Goal: Transaction & Acquisition: Purchase product/service

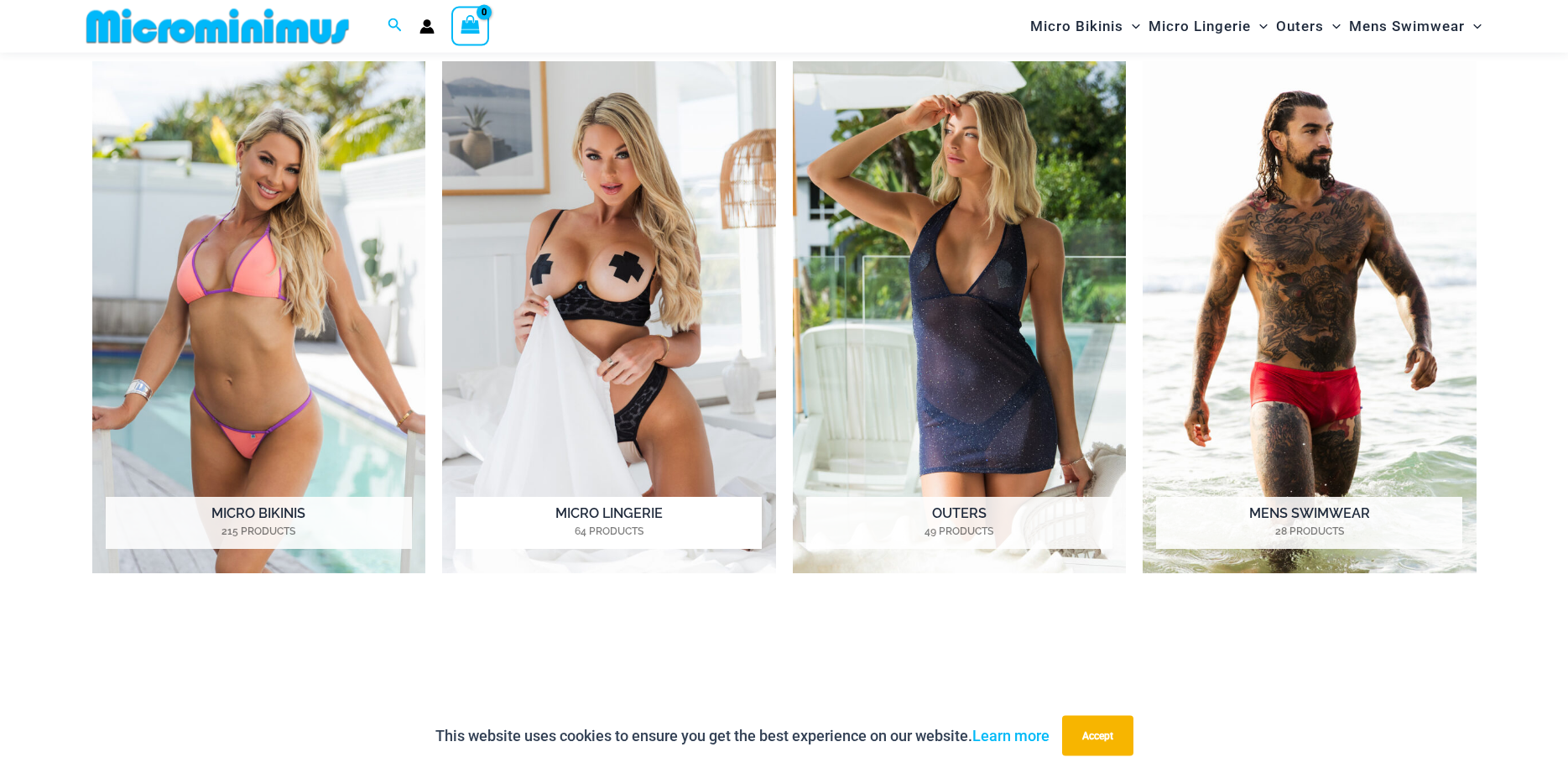
scroll to position [926, 0]
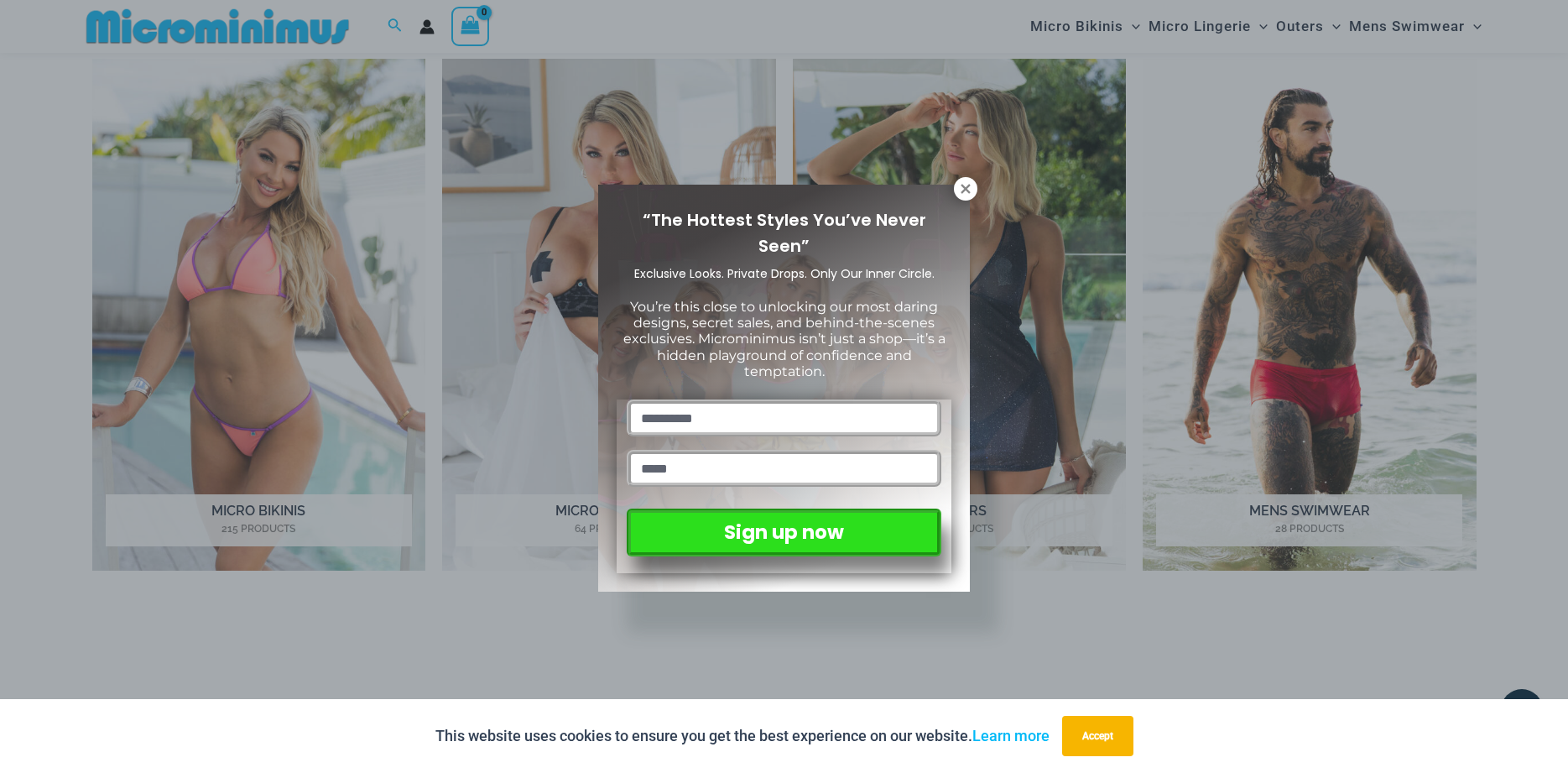
click at [158, 527] on div "“The Hottest Styles You’ve Never Seen” Exclusive Looks. Private Drops. Only Our…" at bounding box center [784, 386] width 1568 height 773
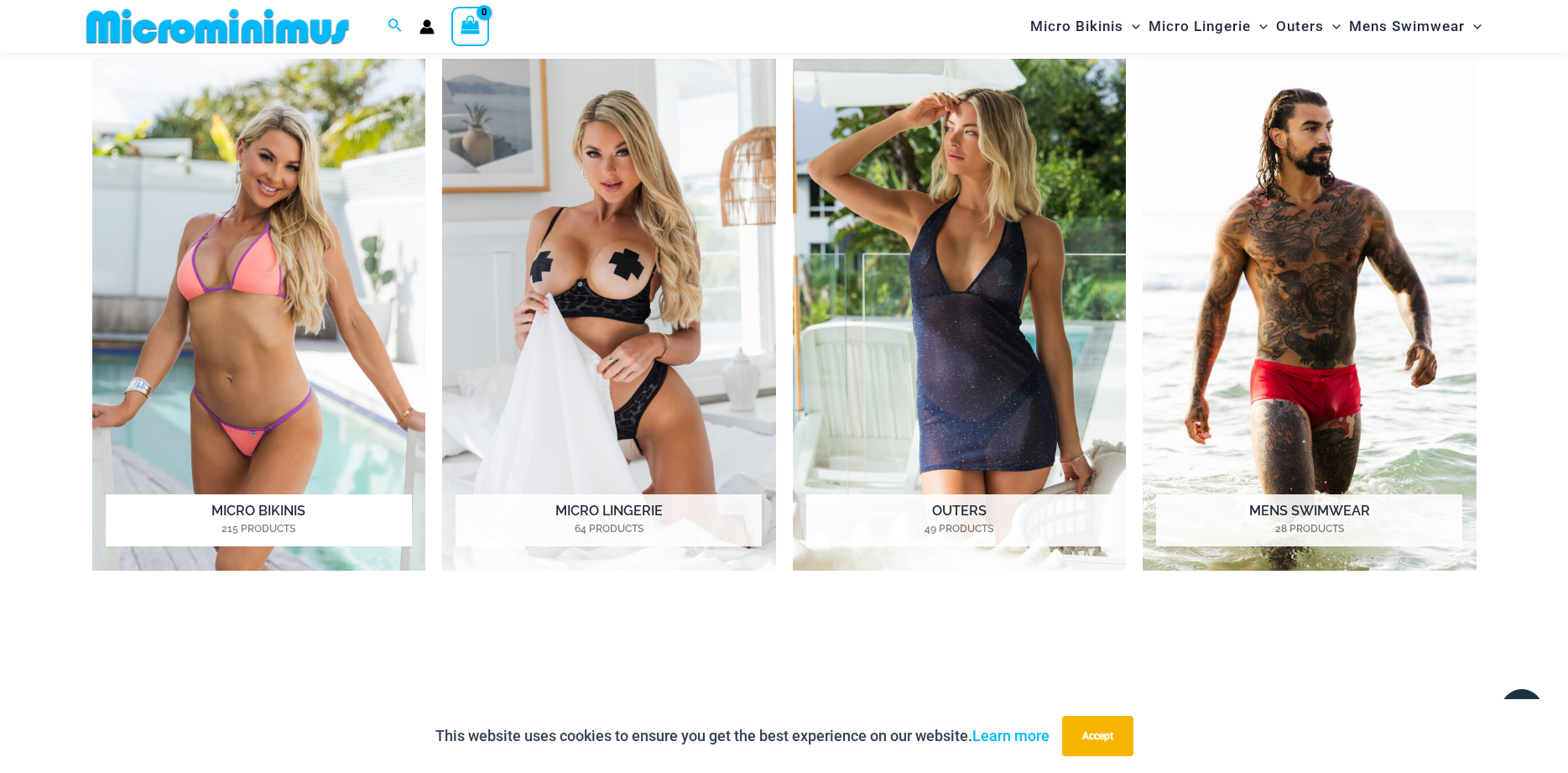
click at [233, 519] on h2 "Micro Bikinis 215 Products" at bounding box center [258, 521] width 306 height 52
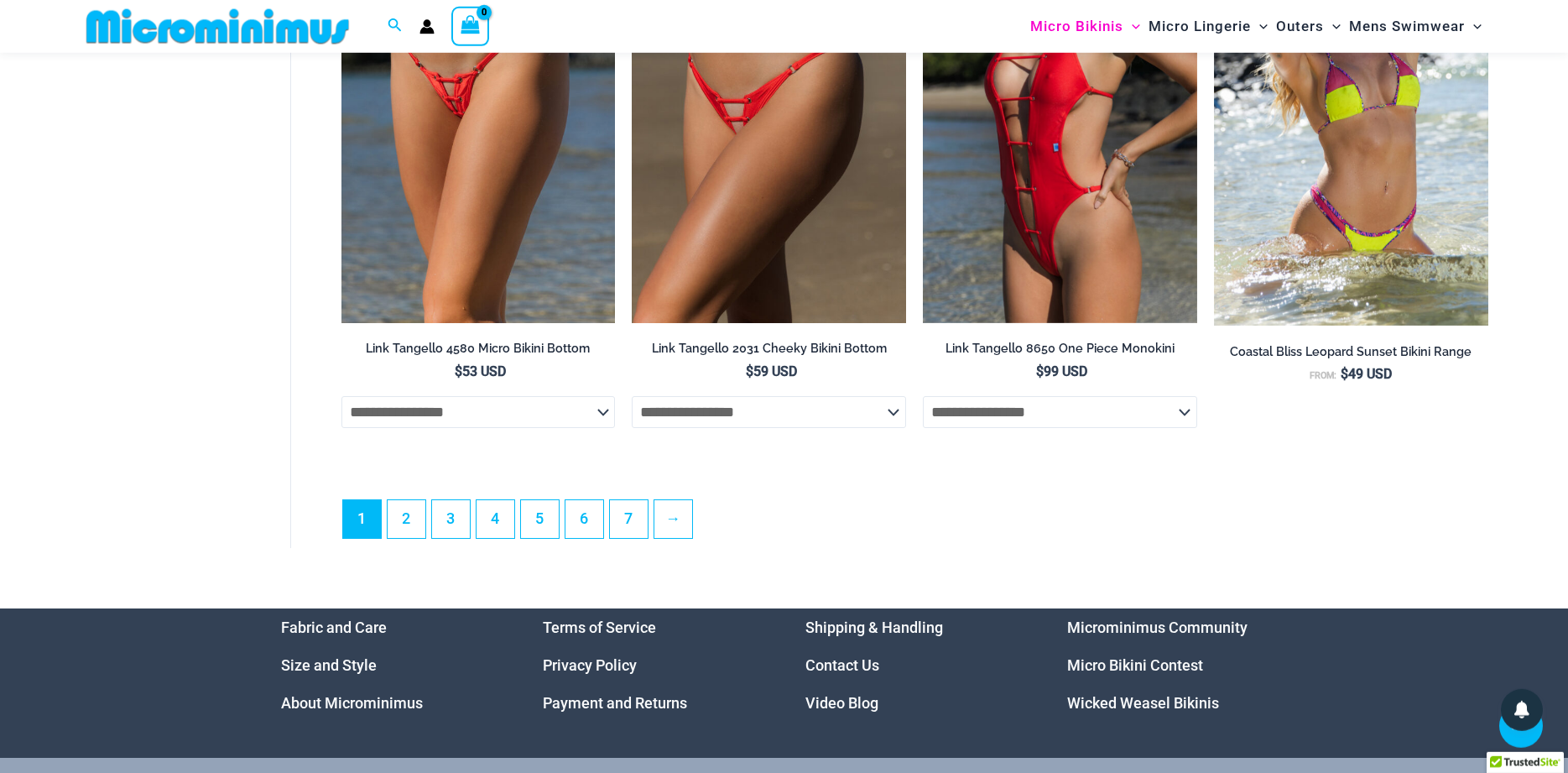
scroll to position [4693, 0]
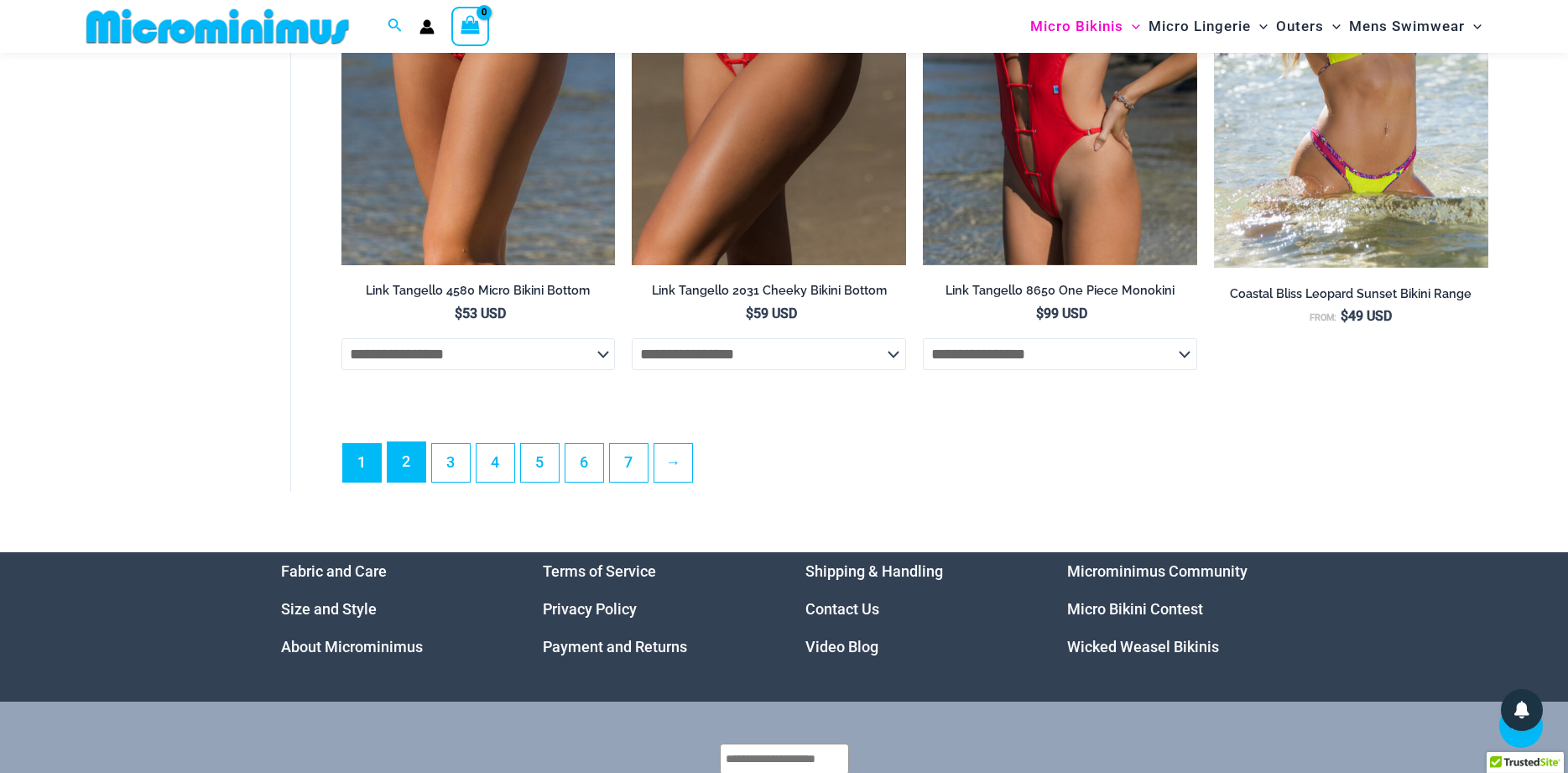
click at [401, 475] on link "2" at bounding box center [407, 462] width 38 height 40
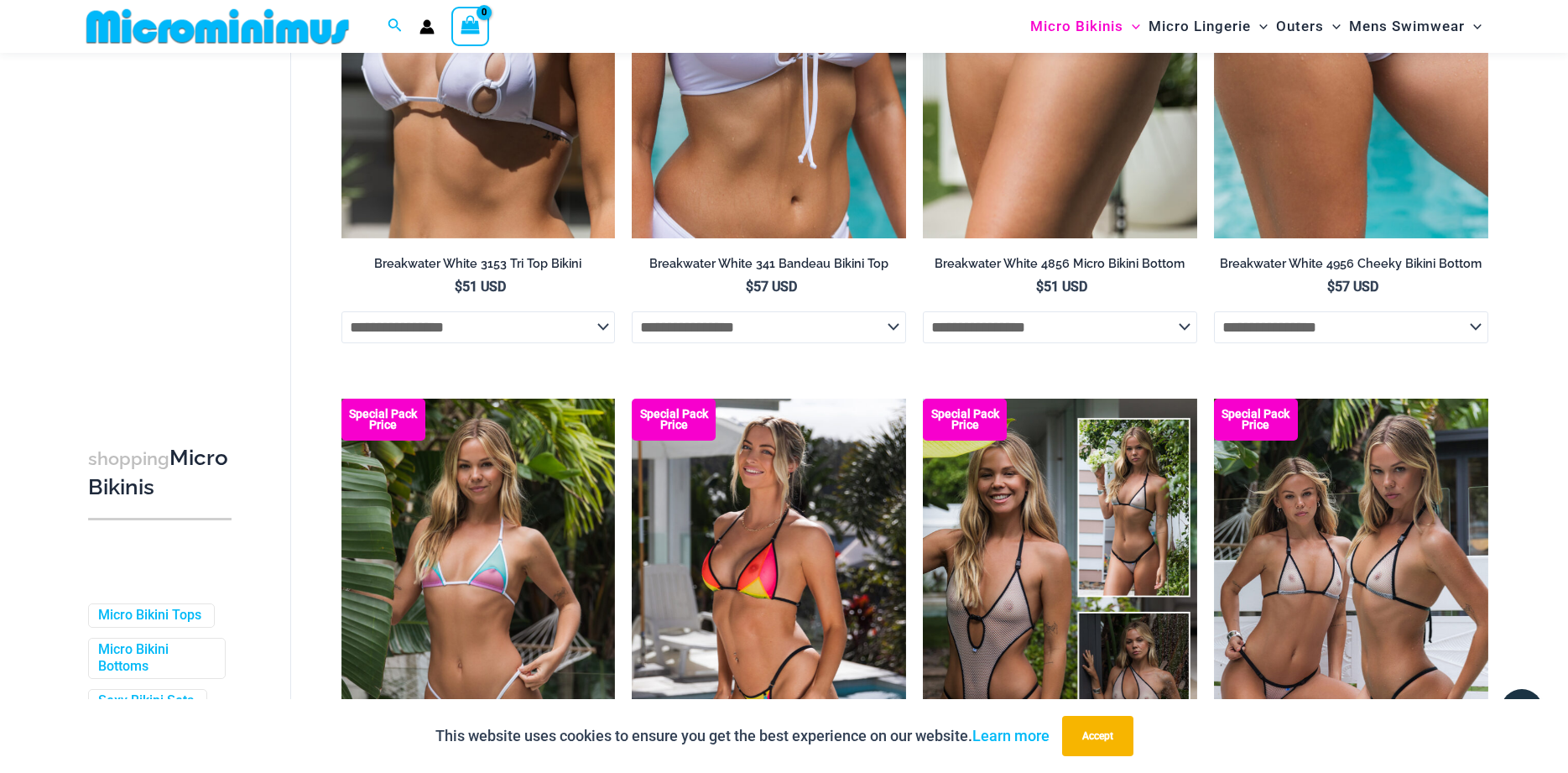
scroll to position [4270, 0]
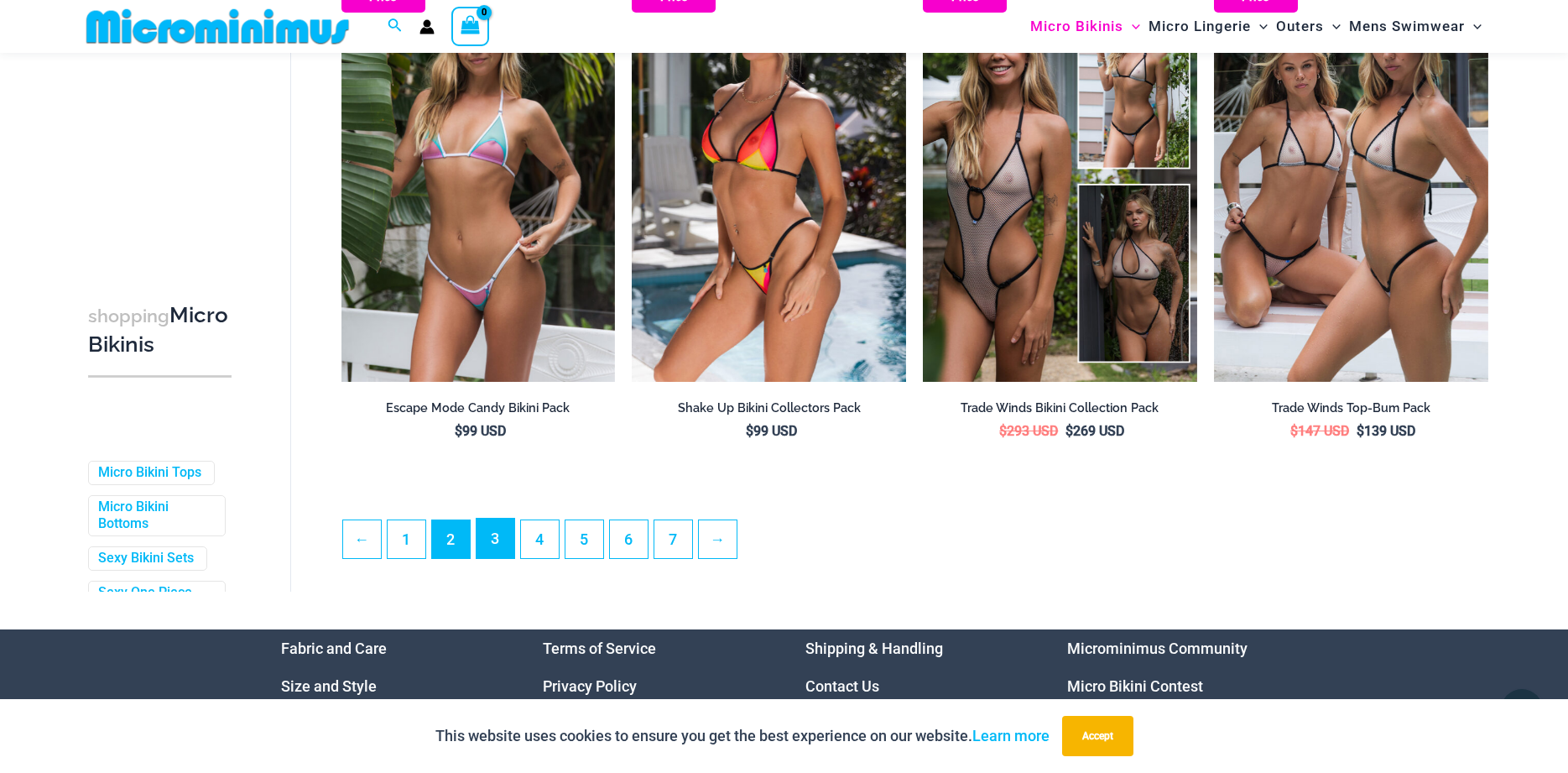
click at [501, 542] on link "3" at bounding box center [495, 539] width 38 height 40
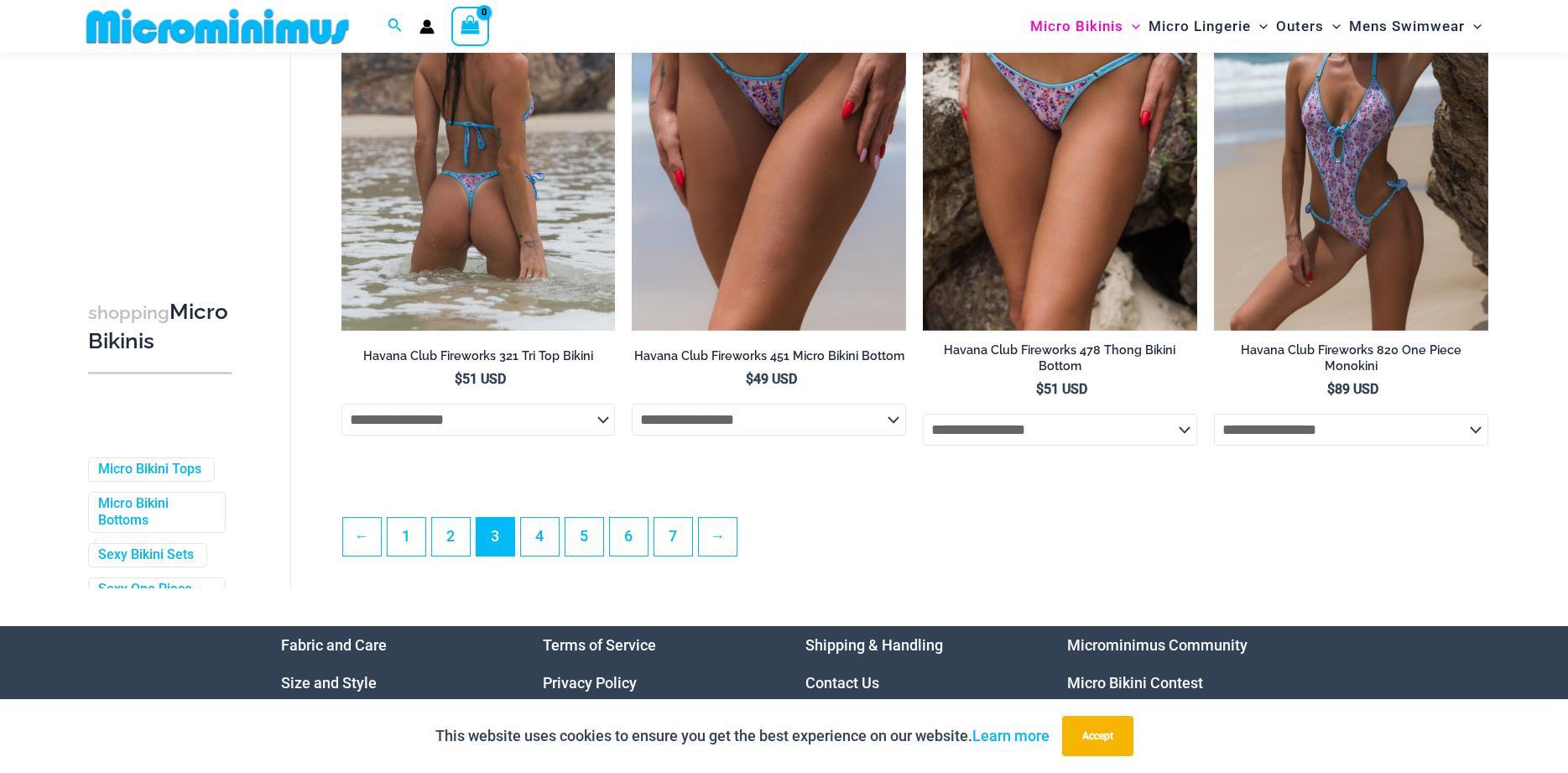
scroll to position [4351, 0]
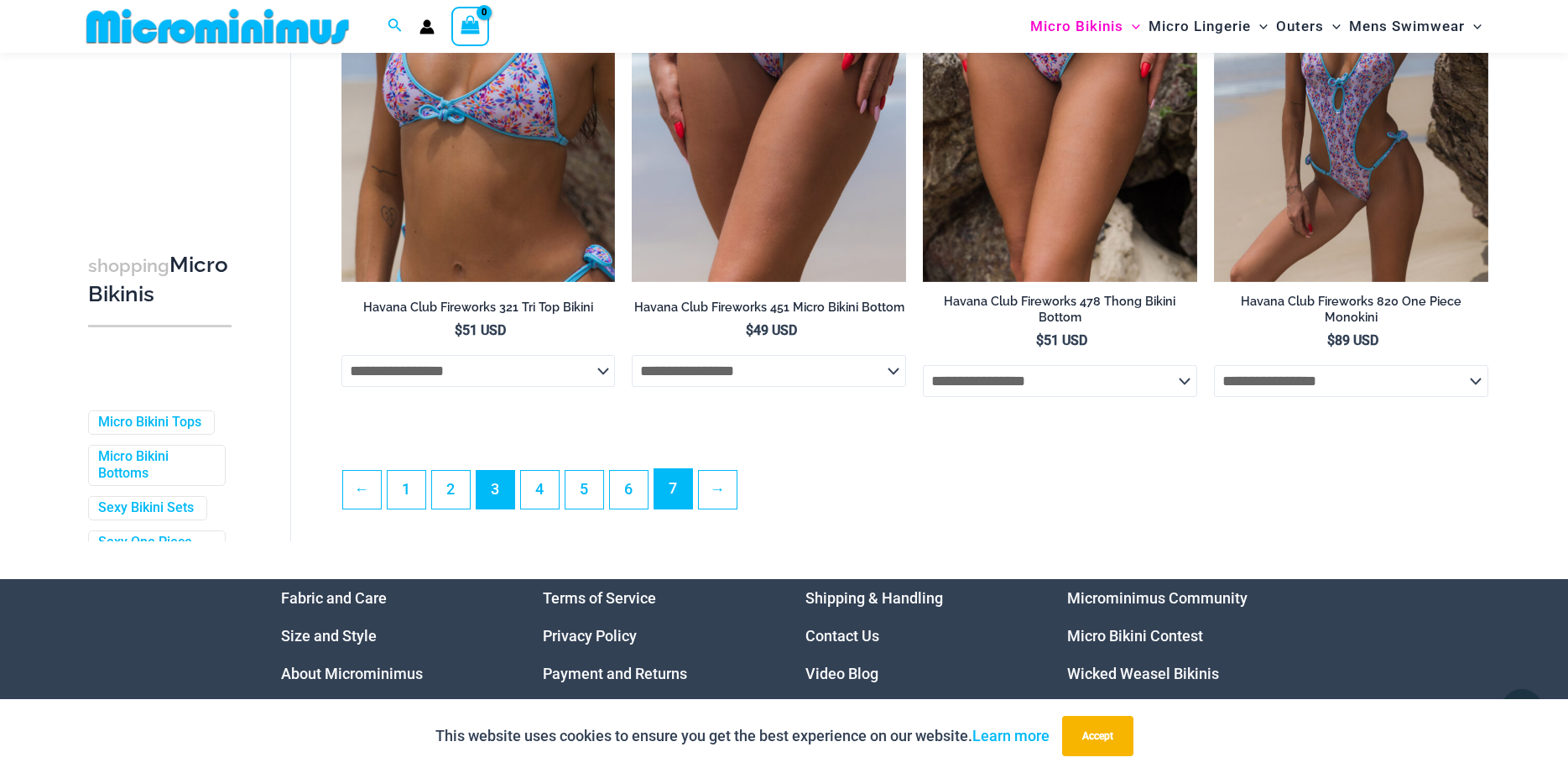
click at [658, 489] on link "7" at bounding box center [674, 489] width 38 height 40
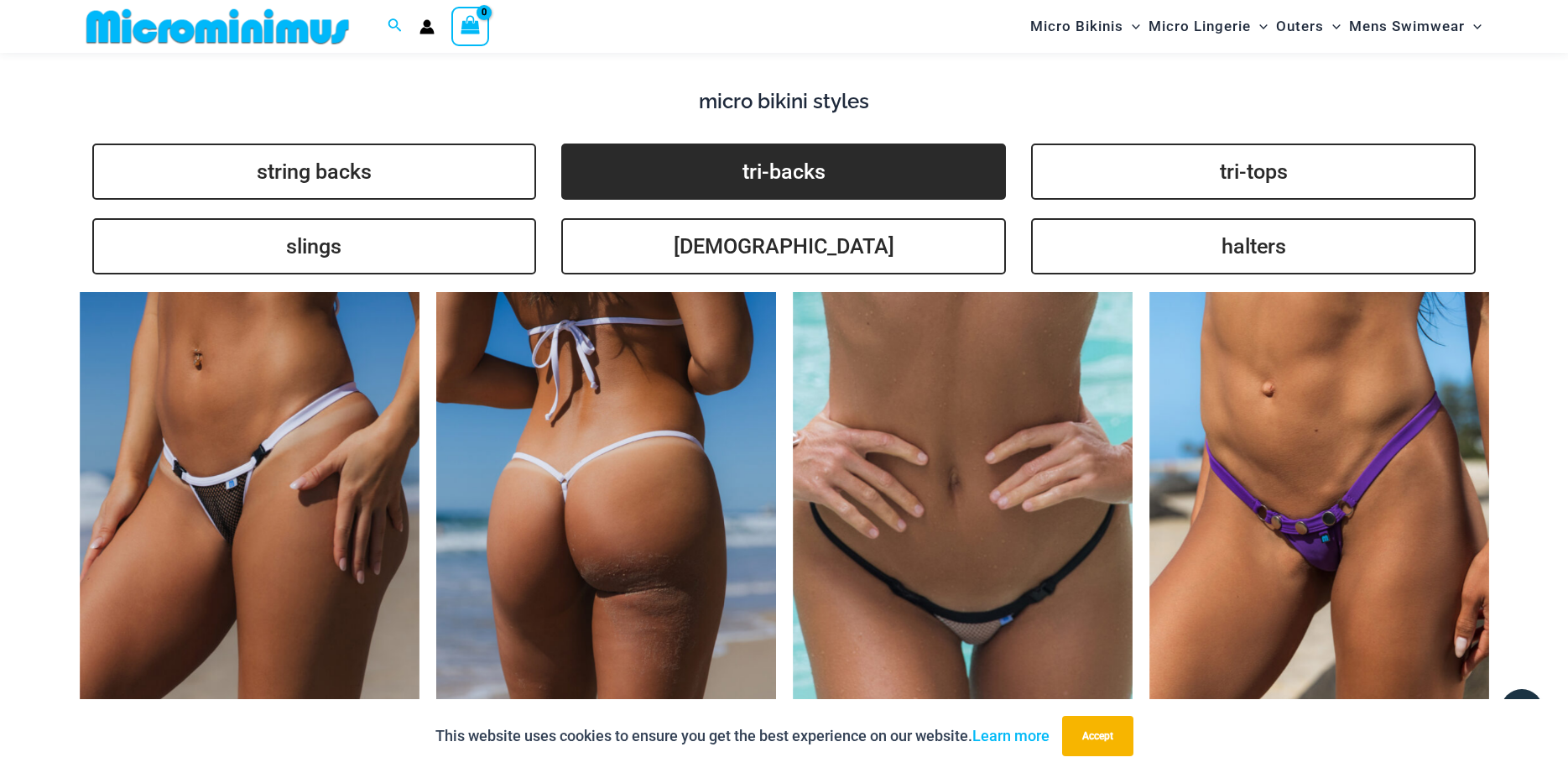
scroll to position [3837, 0]
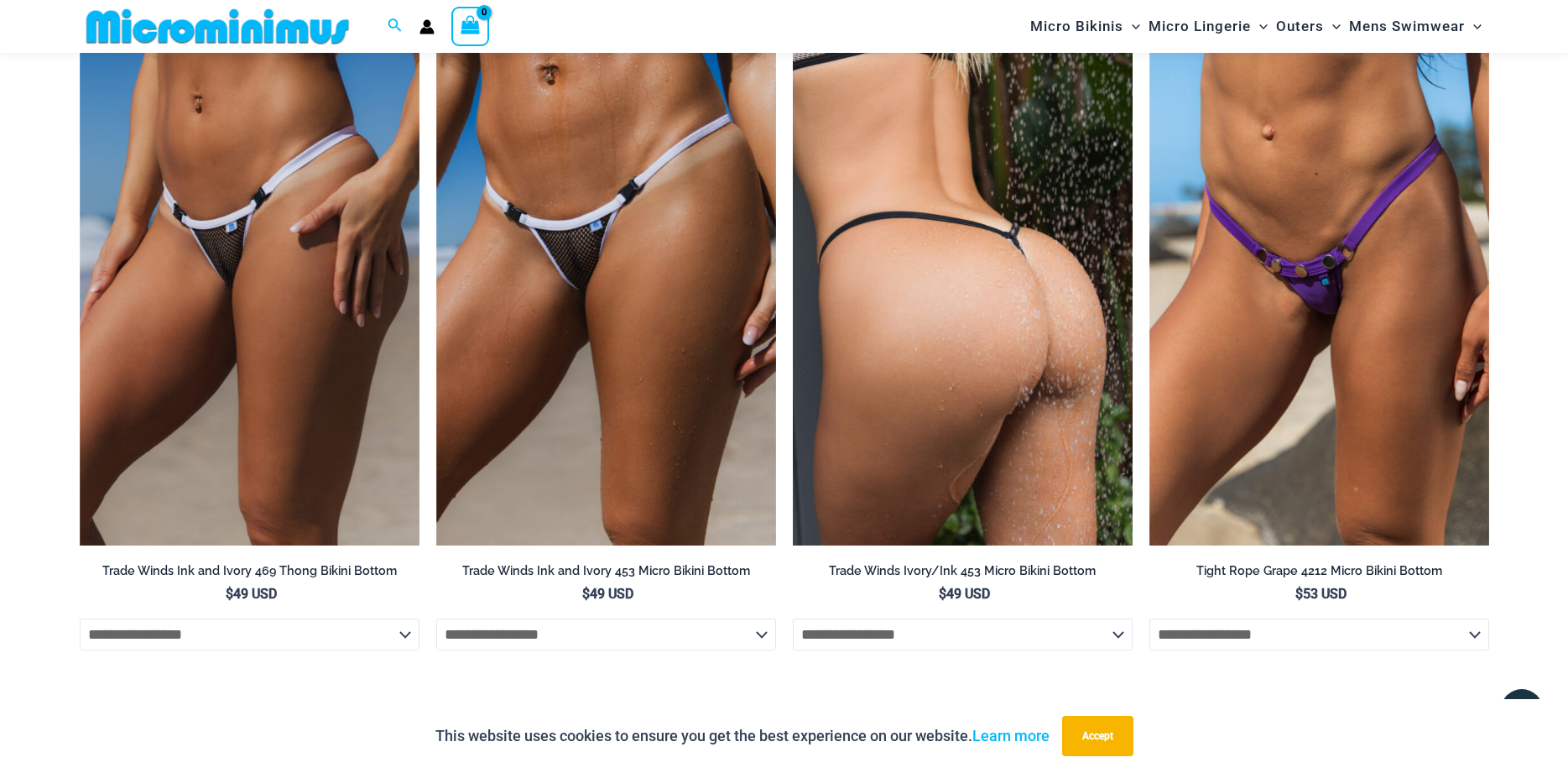
click at [912, 338] on img at bounding box center [962, 290] width 339 height 510
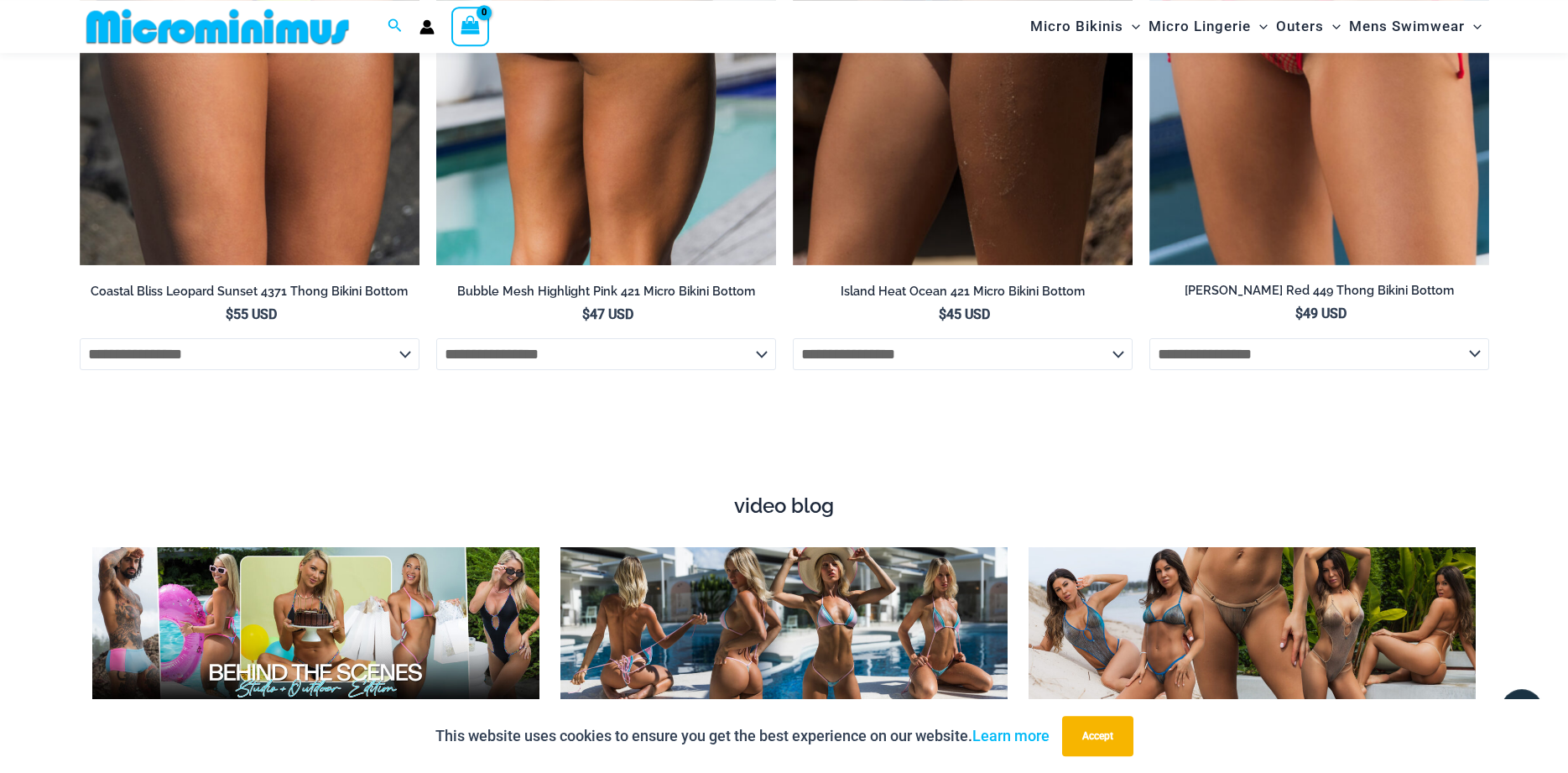
scroll to position [5720, 0]
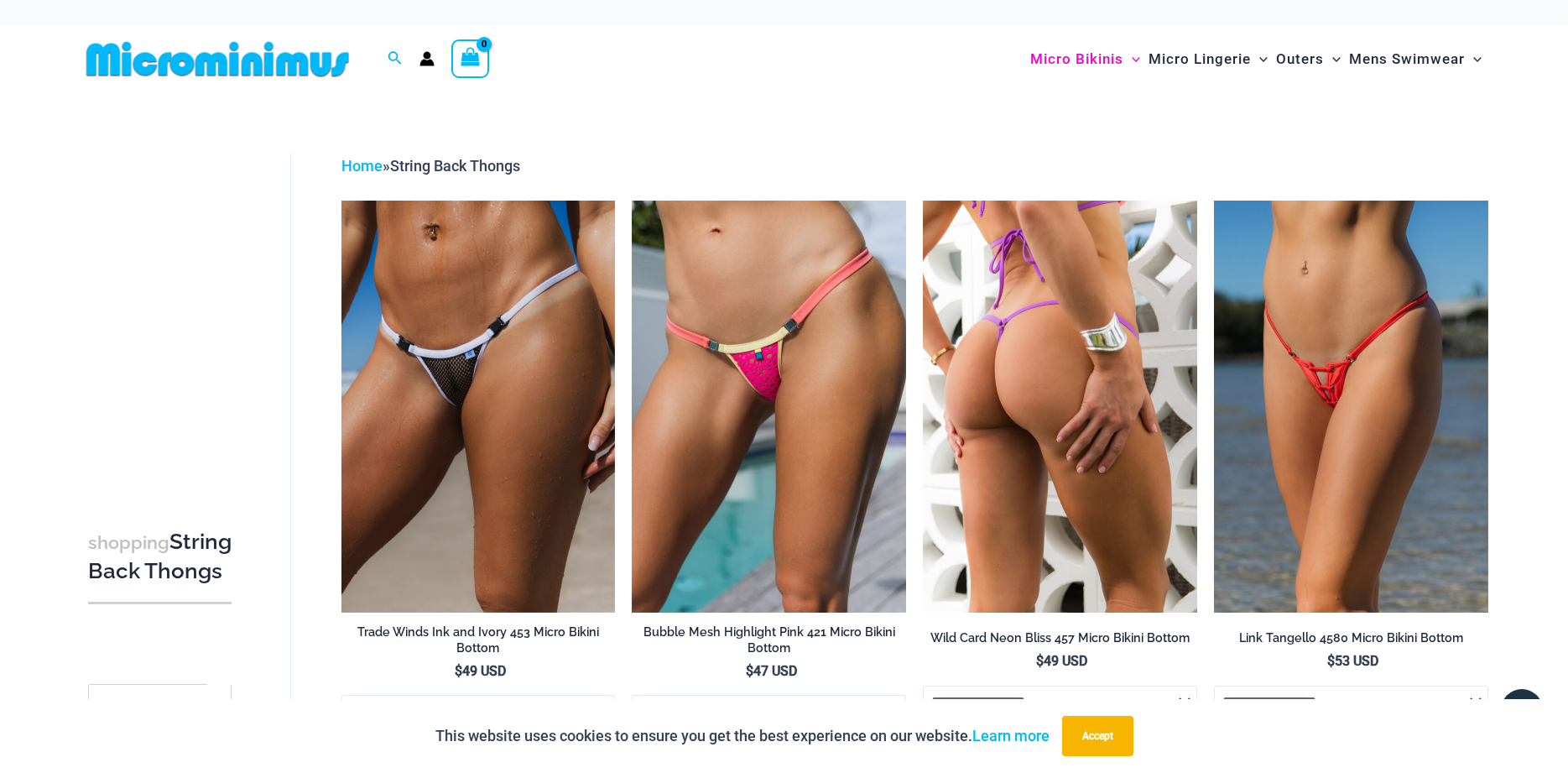
click at [1061, 464] on img at bounding box center [1060, 406] width 274 height 411
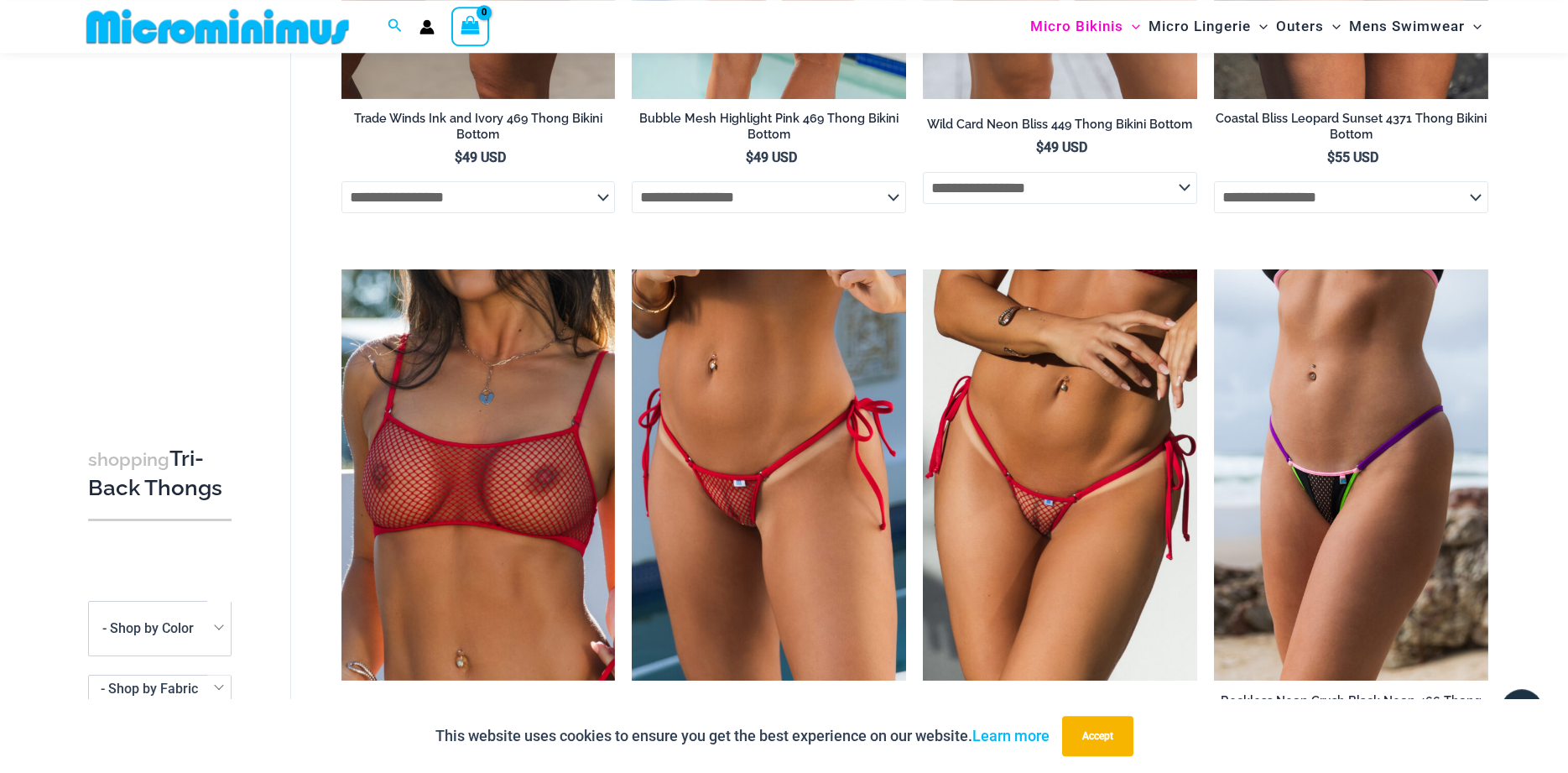
scroll to position [584, 0]
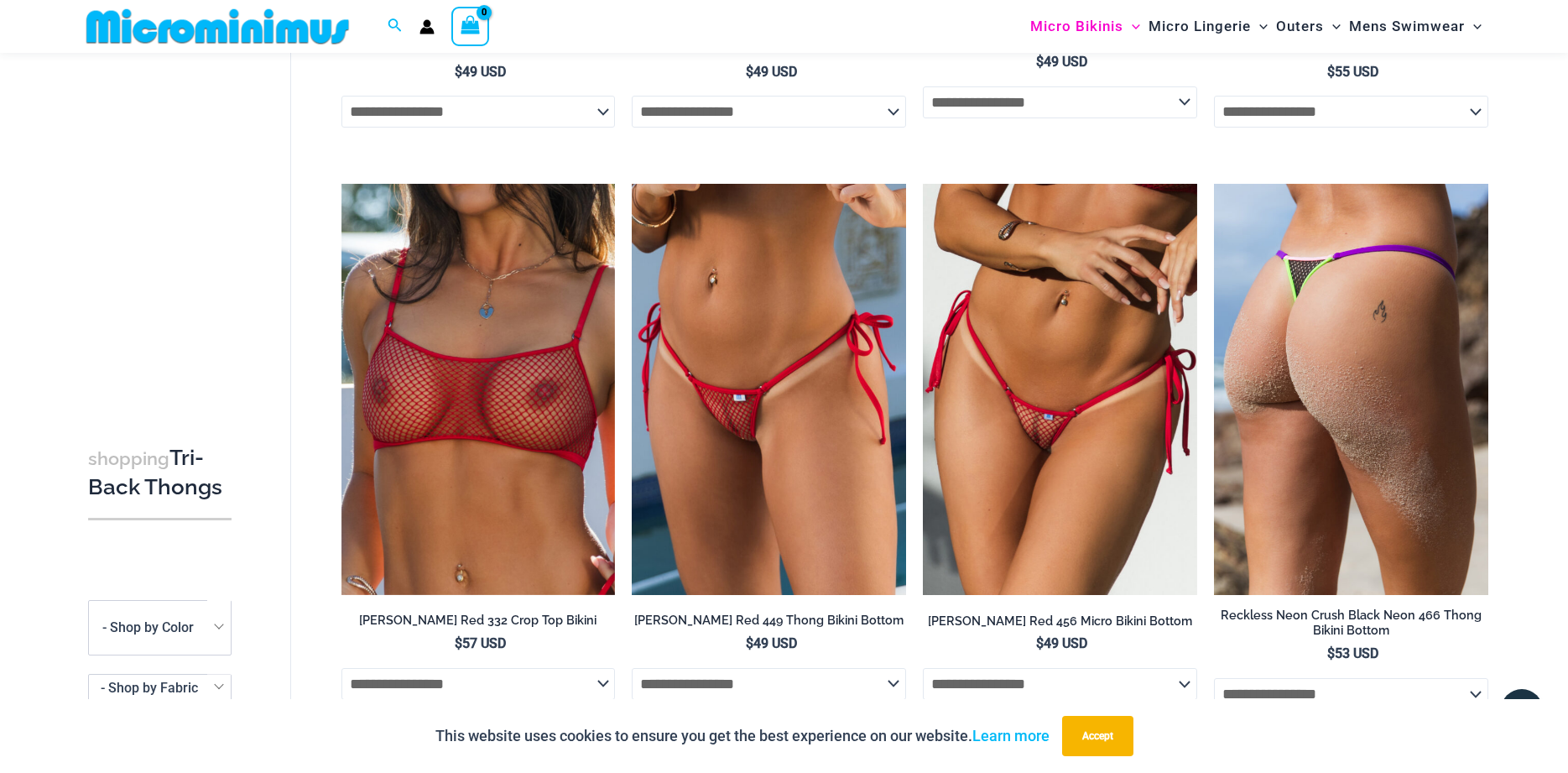
click at [1320, 337] on img at bounding box center [1351, 389] width 274 height 411
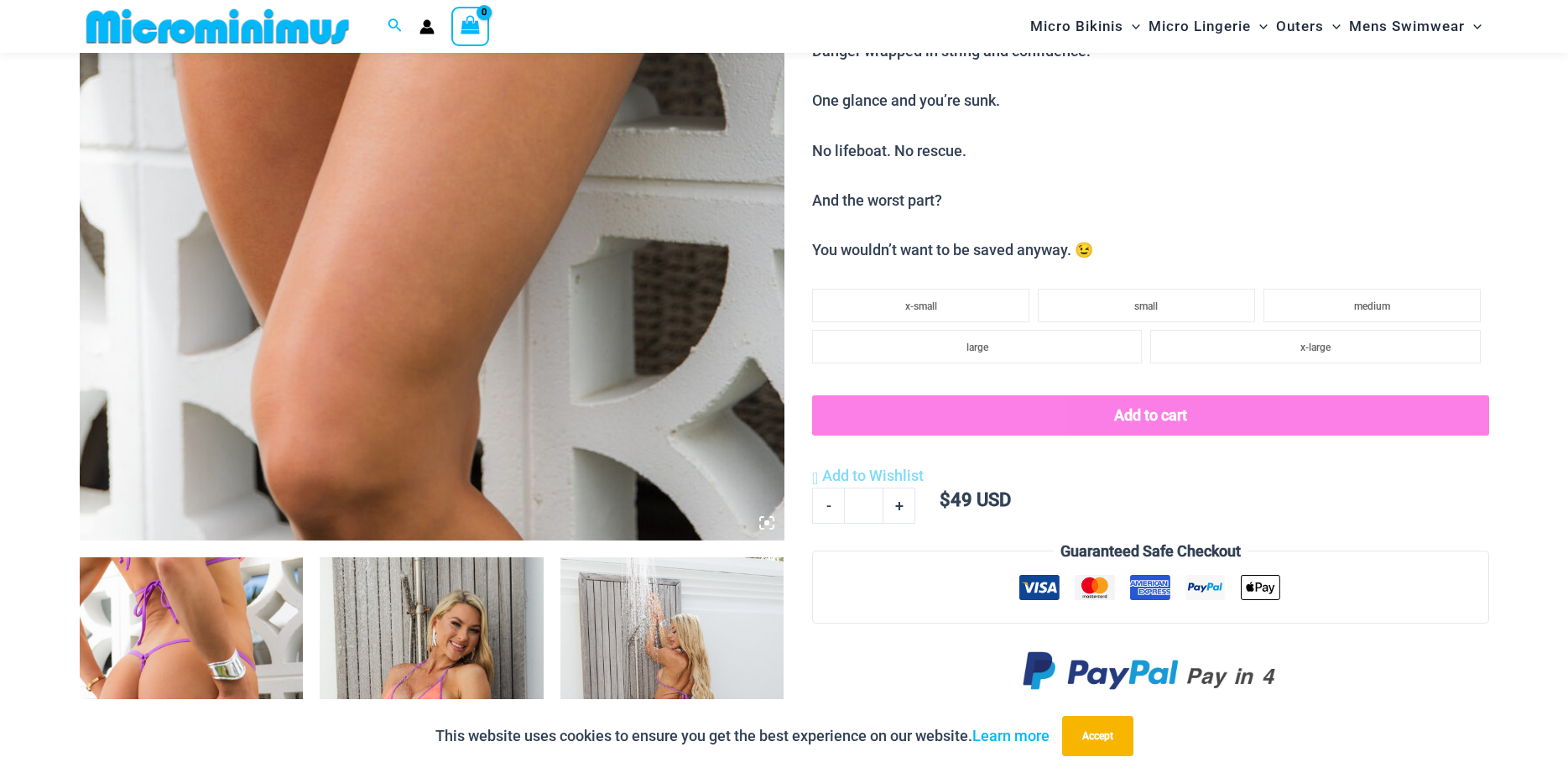
scroll to position [1013, 0]
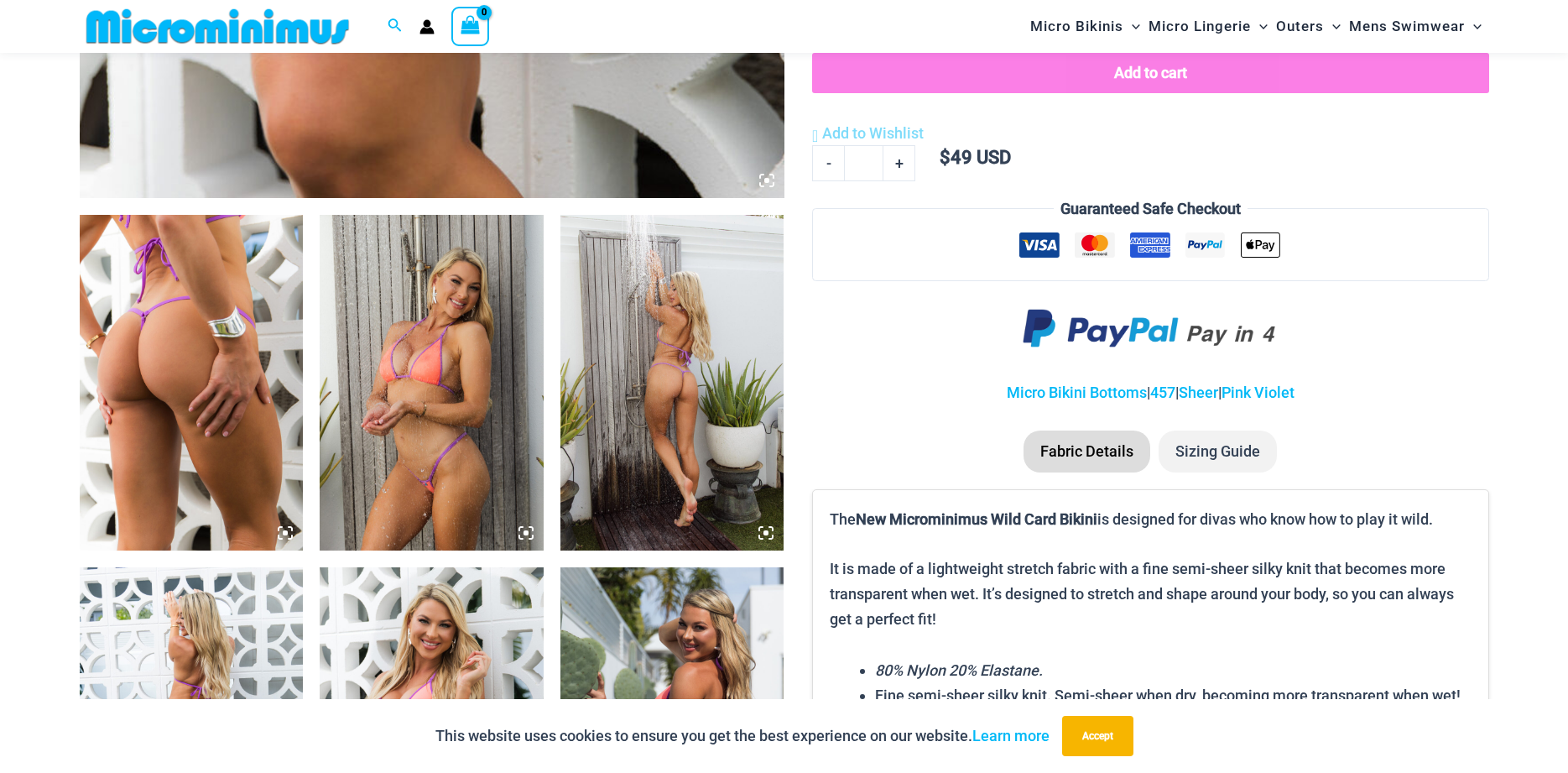
click at [446, 398] on img at bounding box center [432, 383] width 224 height 336
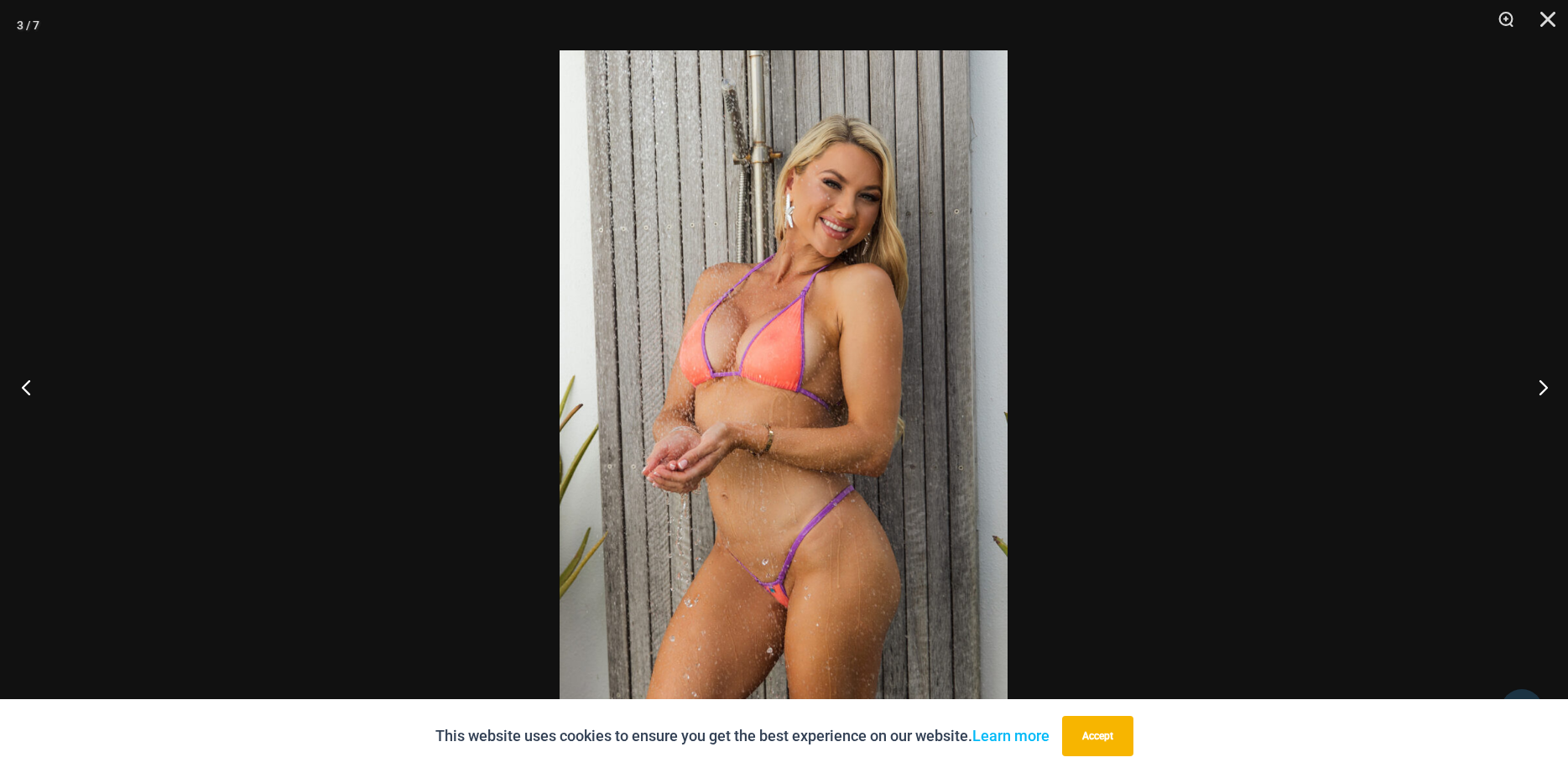
click at [28, 390] on button "Previous" at bounding box center [31, 386] width 63 height 84
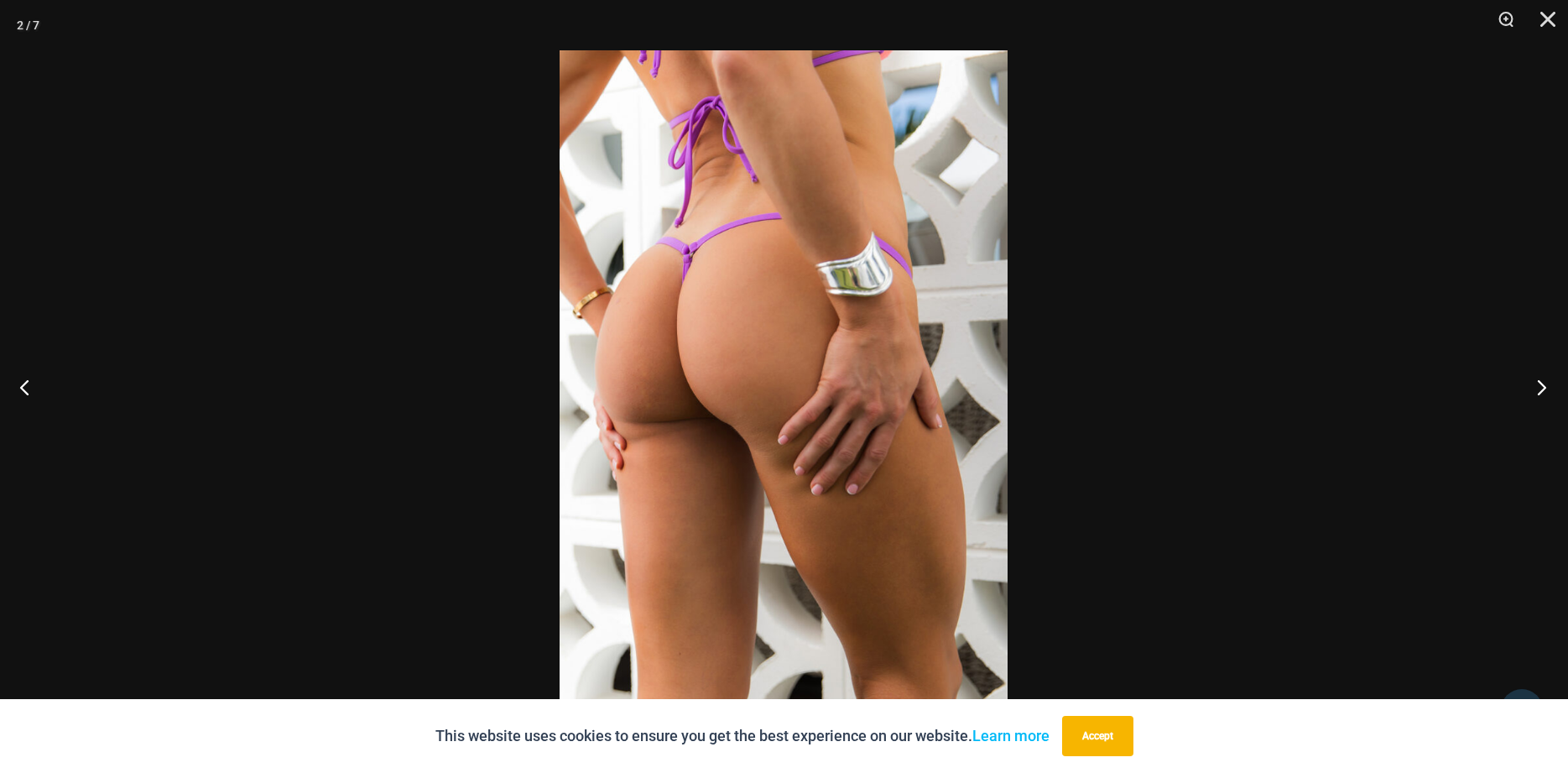
click at [1546, 393] on button "Next" at bounding box center [1536, 386] width 63 height 84
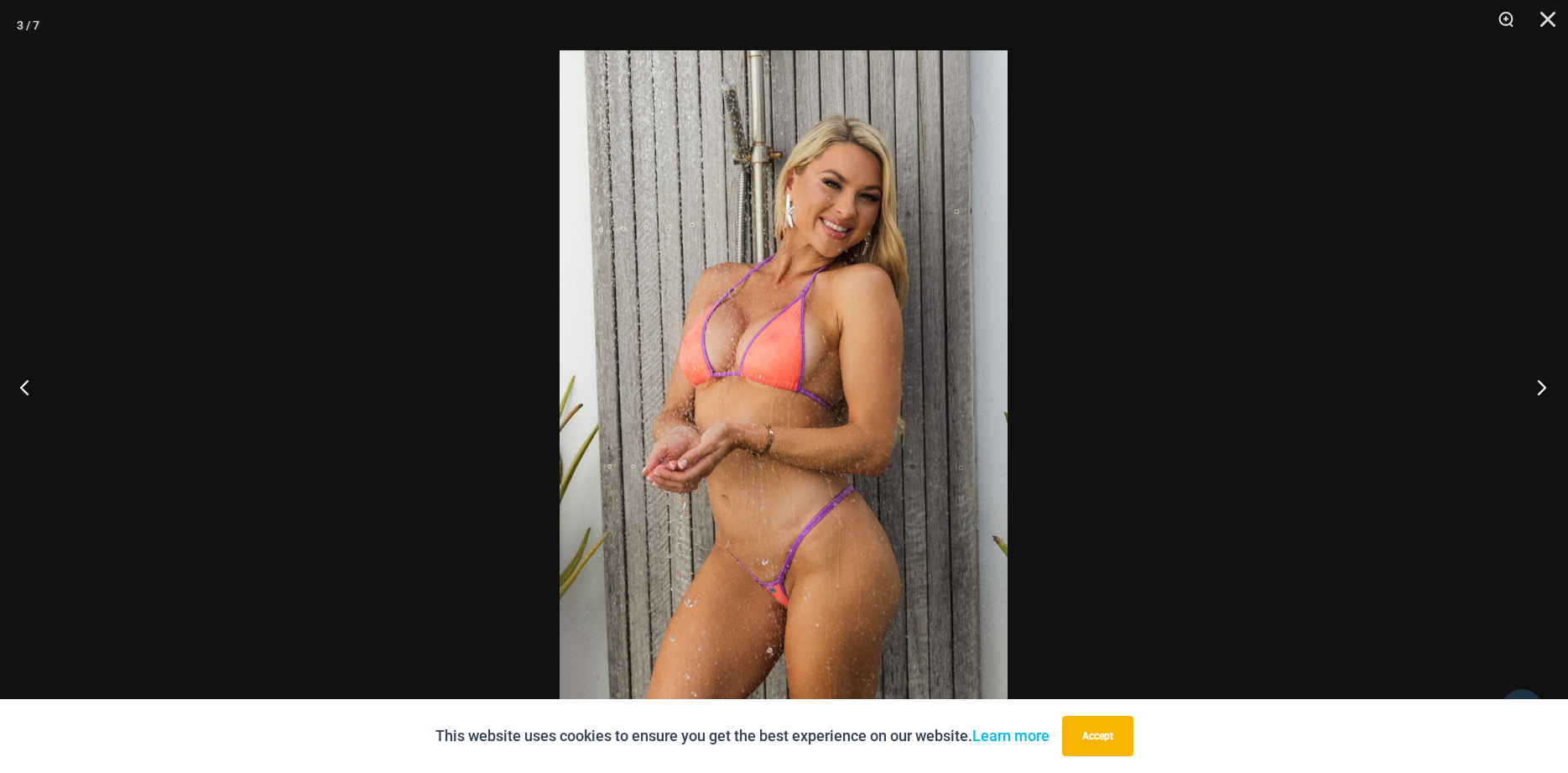
click at [1543, 392] on button "Next" at bounding box center [1536, 386] width 63 height 84
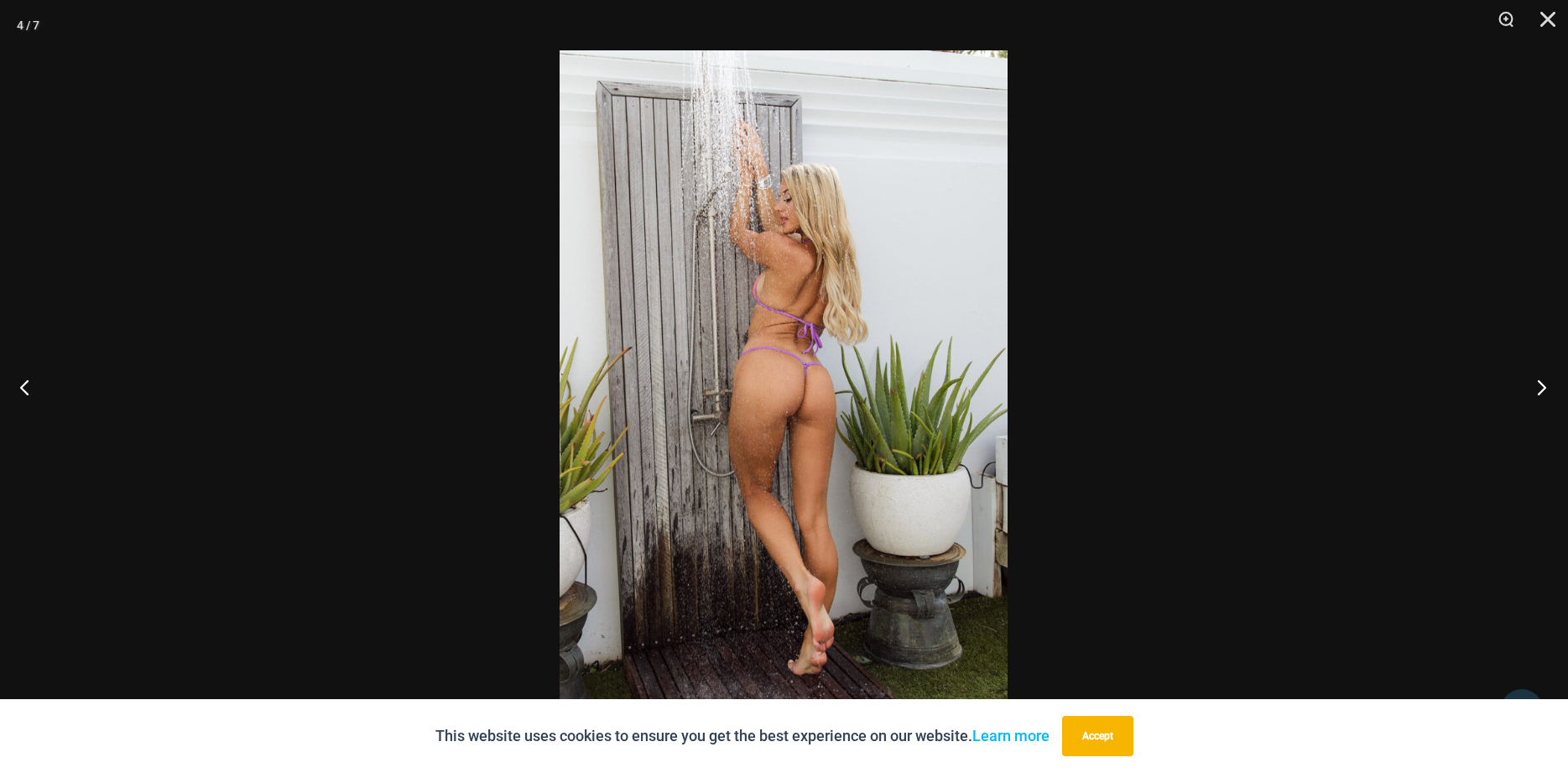
click at [1543, 392] on button "Next" at bounding box center [1536, 386] width 63 height 84
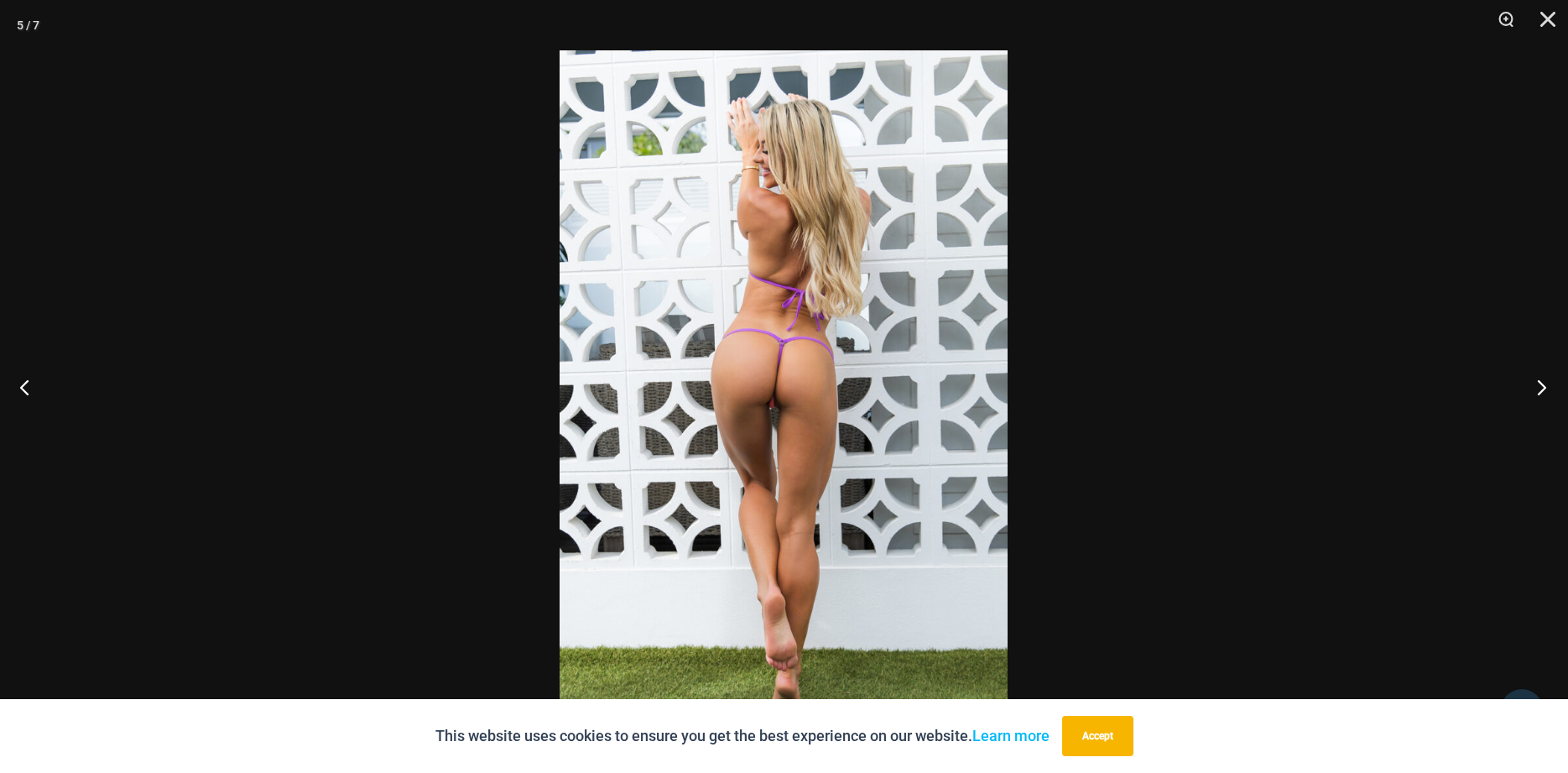
click at [1543, 392] on button "Next" at bounding box center [1536, 386] width 63 height 84
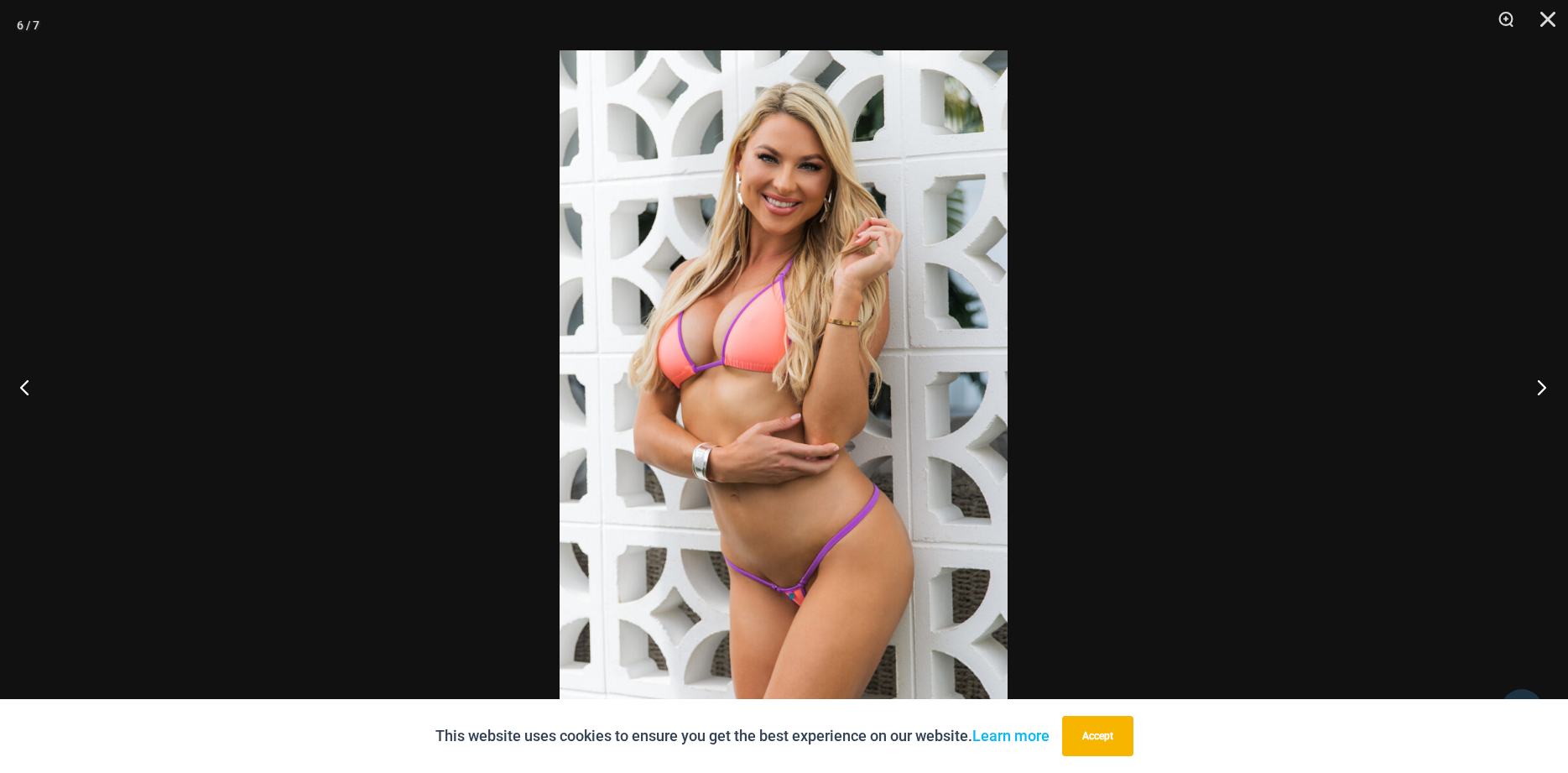
click at [1543, 392] on button "Next" at bounding box center [1536, 386] width 63 height 84
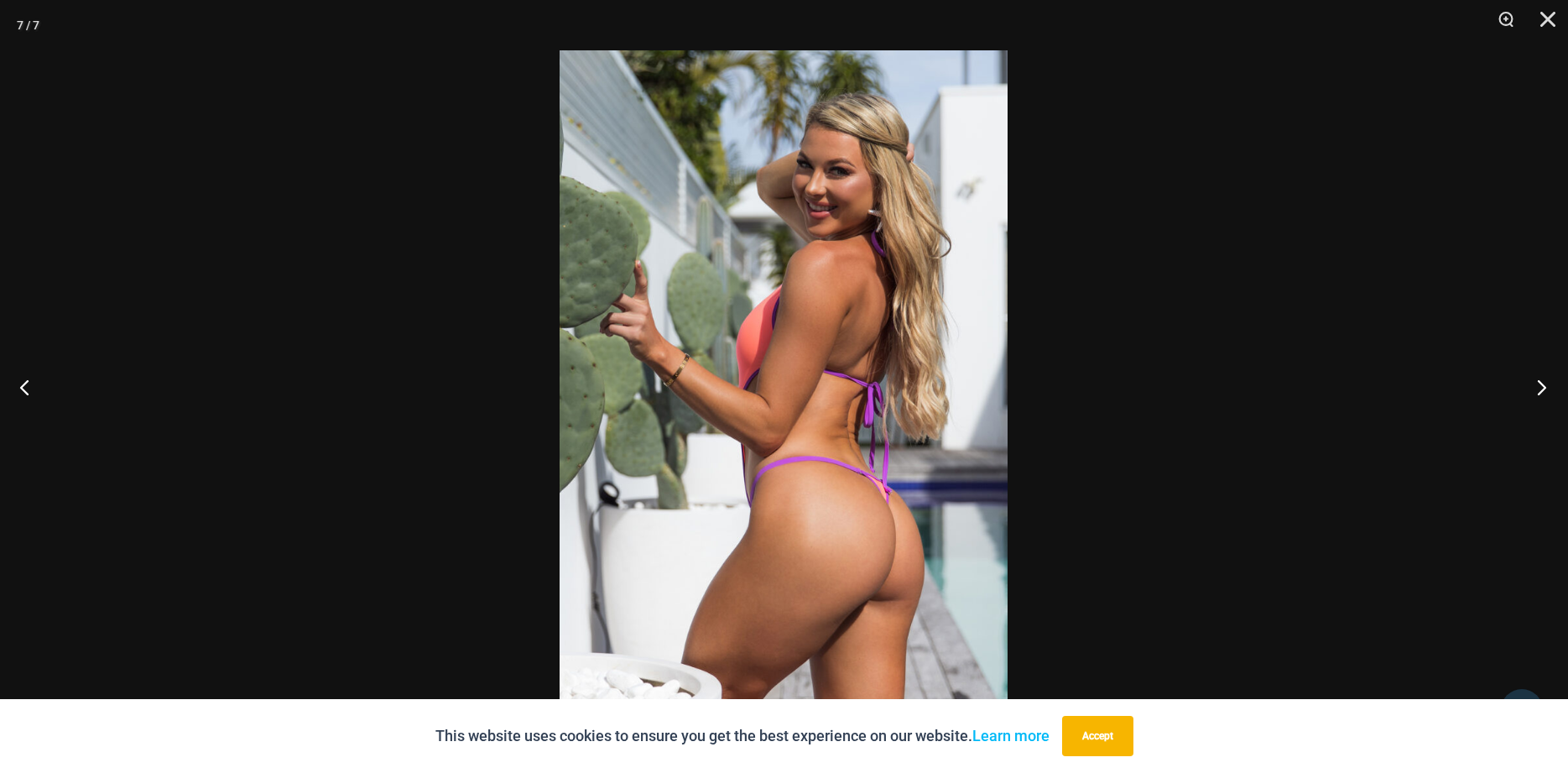
click at [1543, 392] on button "Next" at bounding box center [1536, 386] width 63 height 84
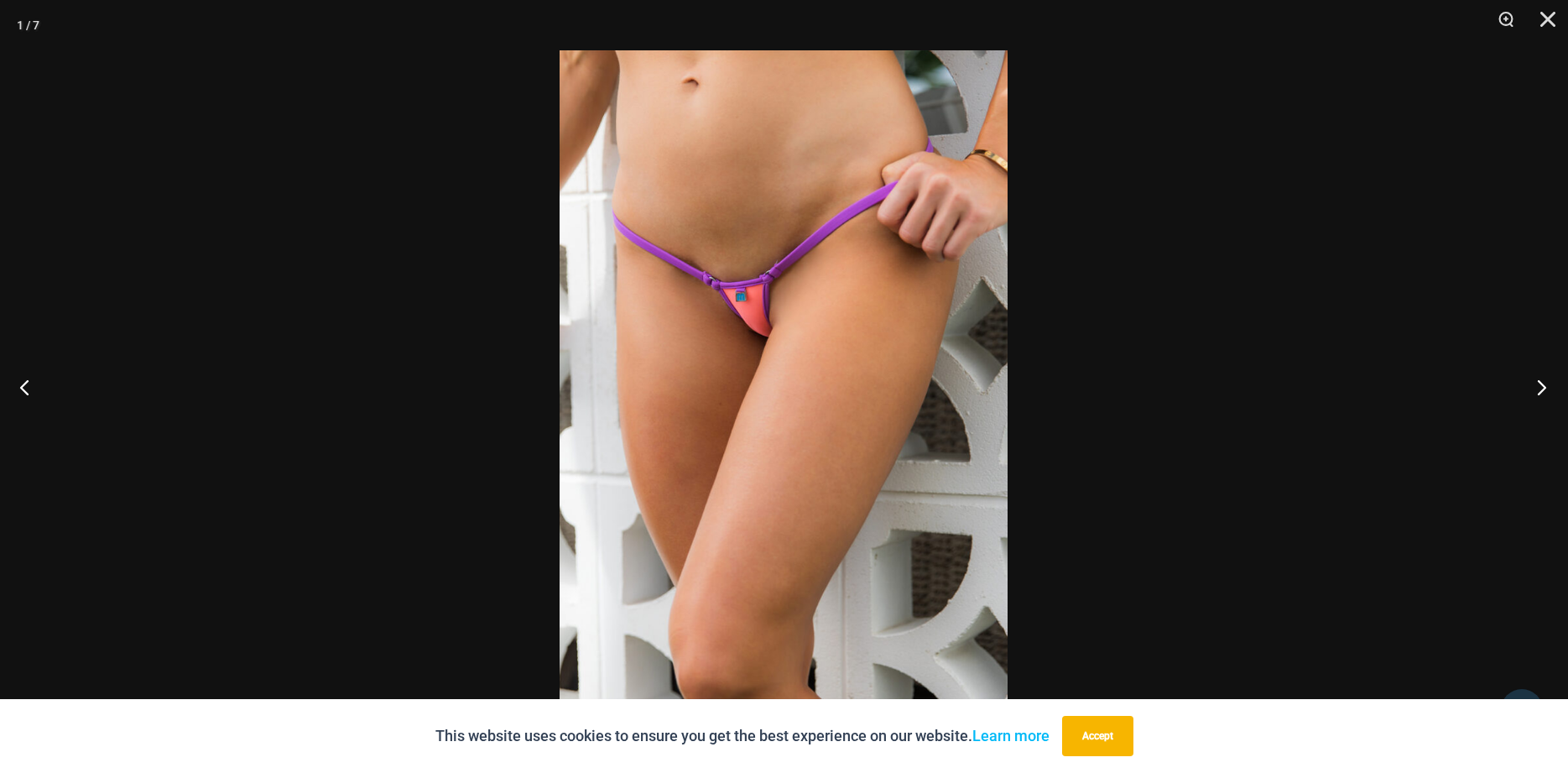
click at [1543, 392] on button "Next" at bounding box center [1536, 386] width 63 height 84
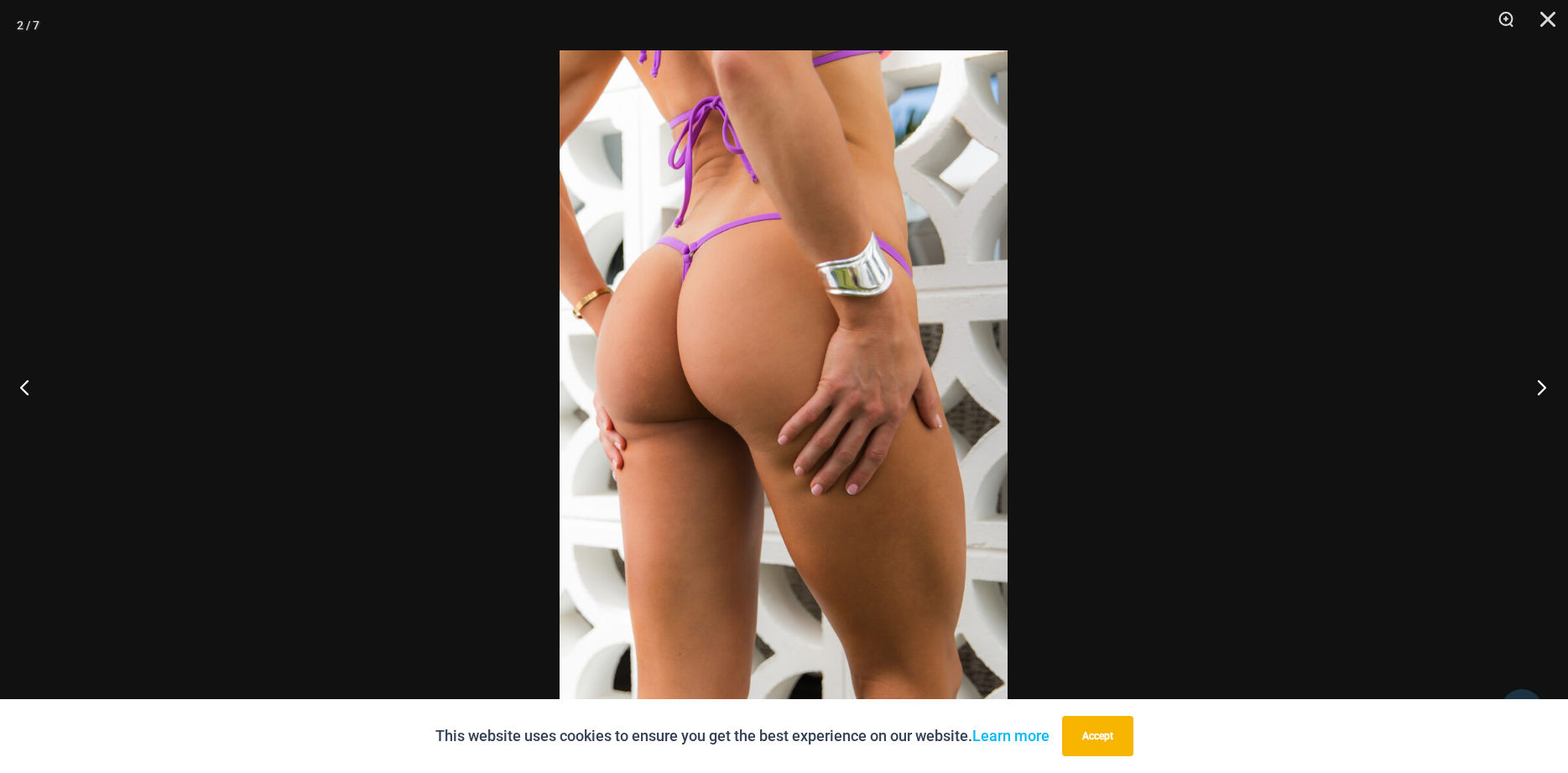
click at [1543, 392] on button "Next" at bounding box center [1536, 386] width 63 height 84
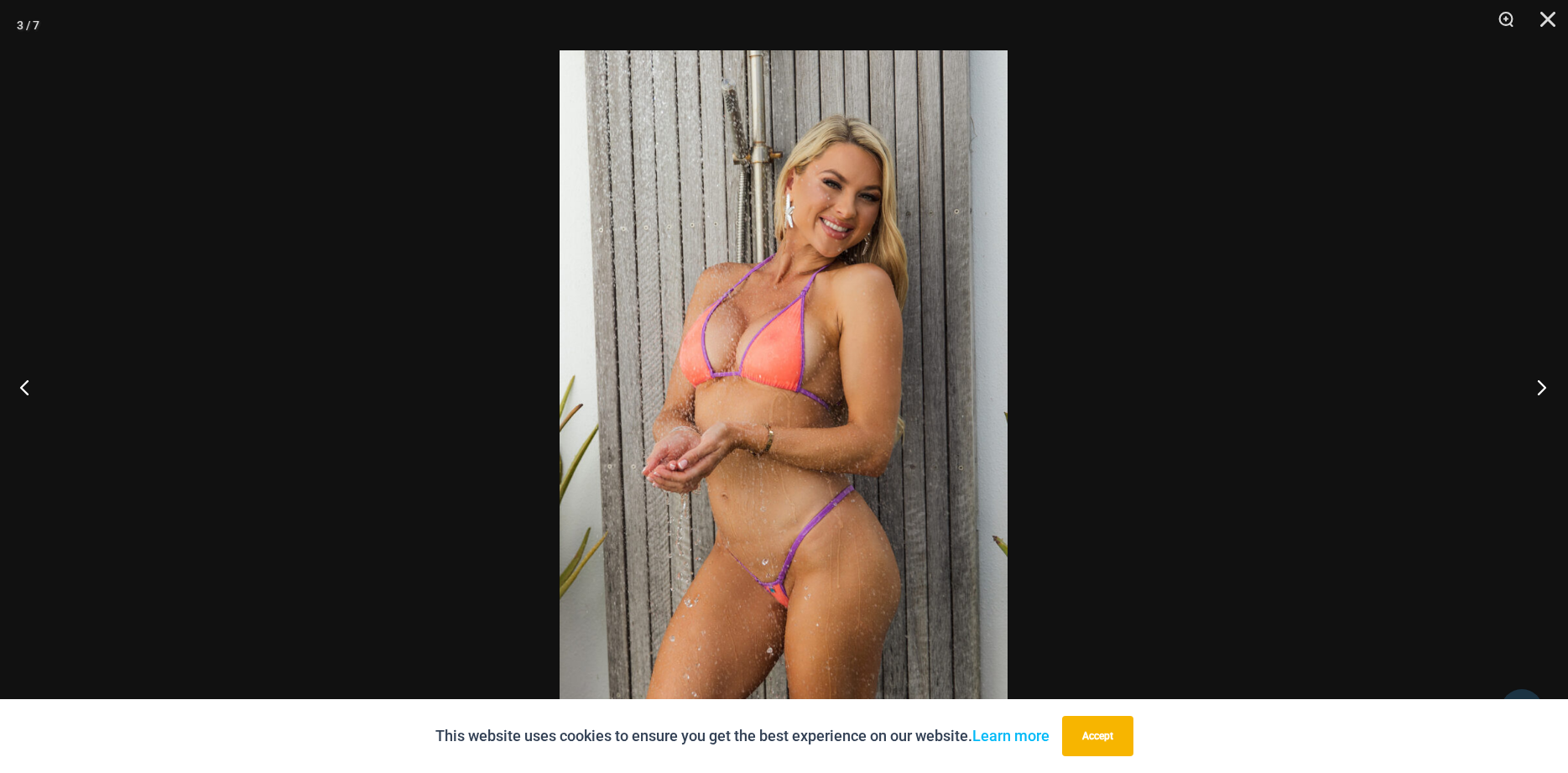
click at [1543, 392] on button "Next" at bounding box center [1536, 386] width 63 height 84
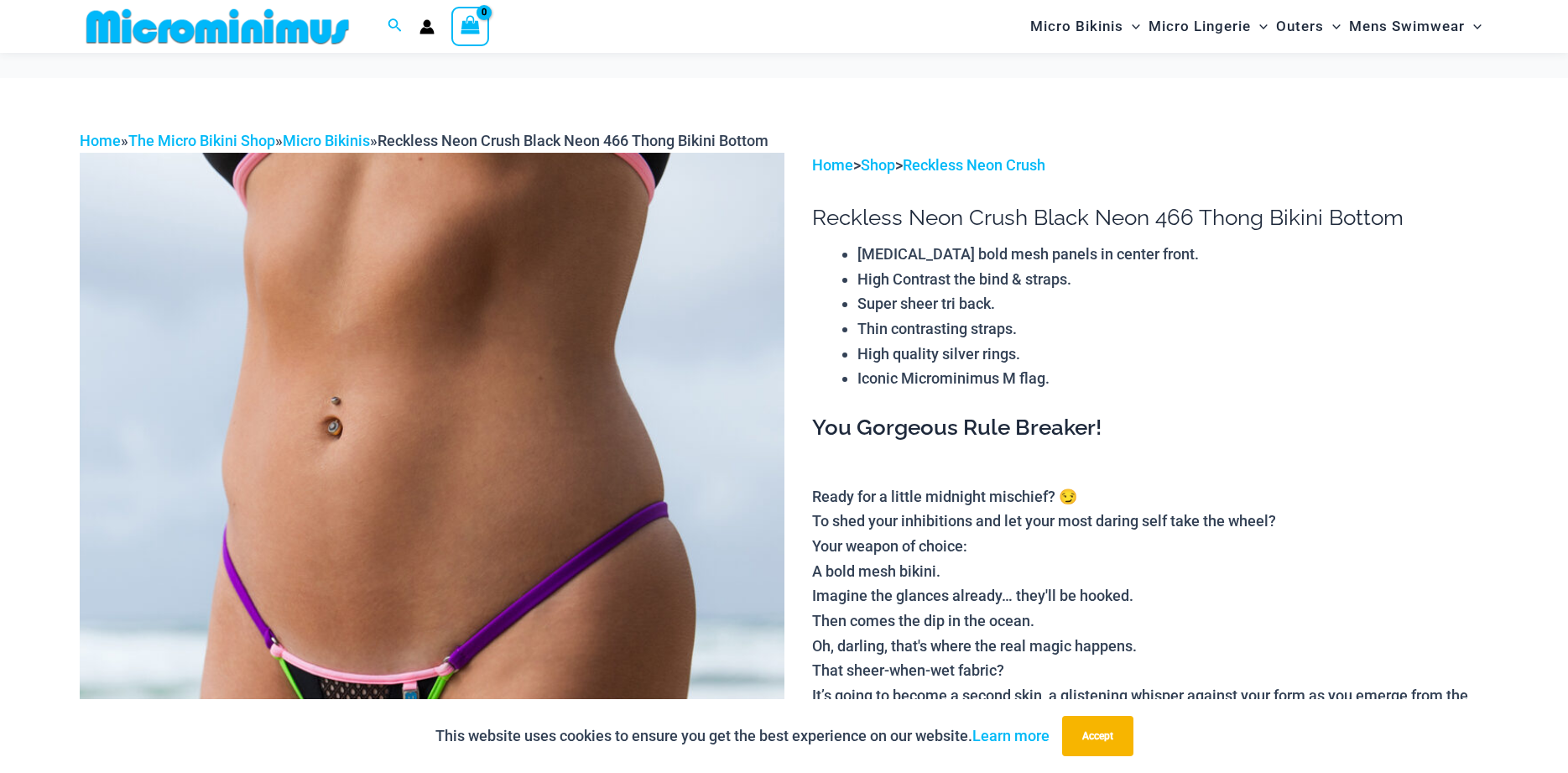
scroll to position [927, 0]
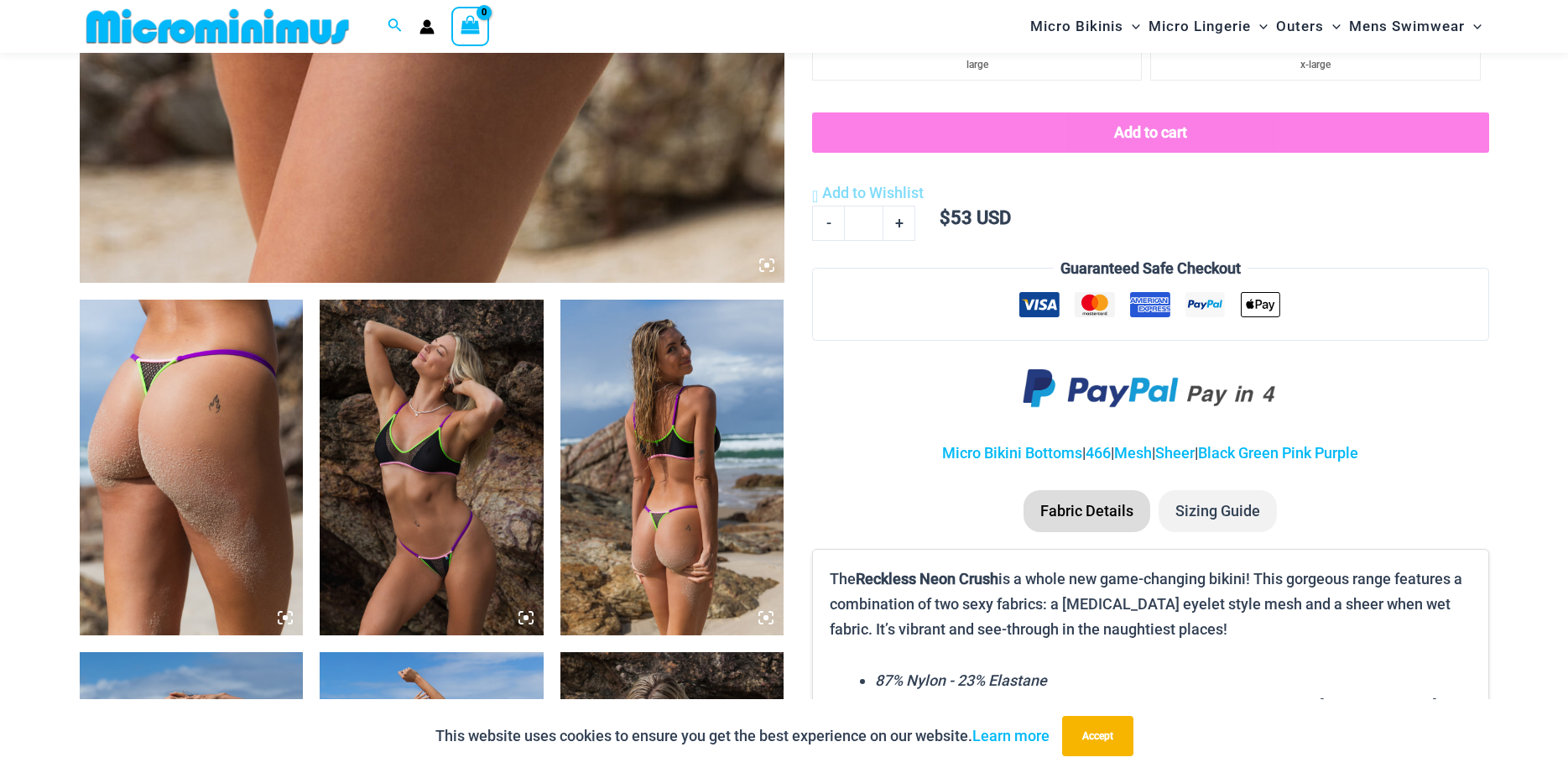
click at [412, 474] on img at bounding box center [432, 468] width 224 height 336
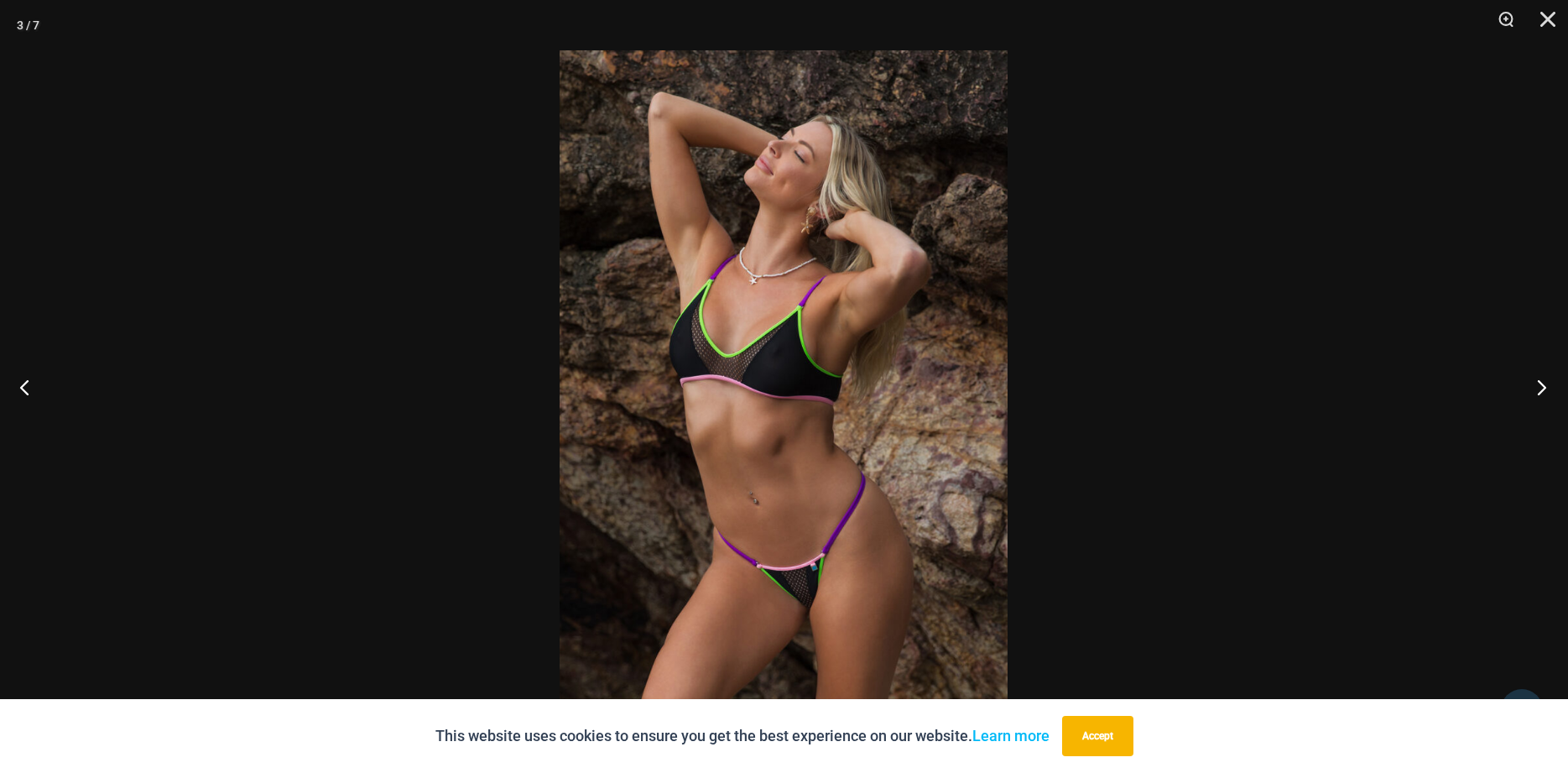
click at [1540, 383] on button "Next" at bounding box center [1536, 386] width 63 height 84
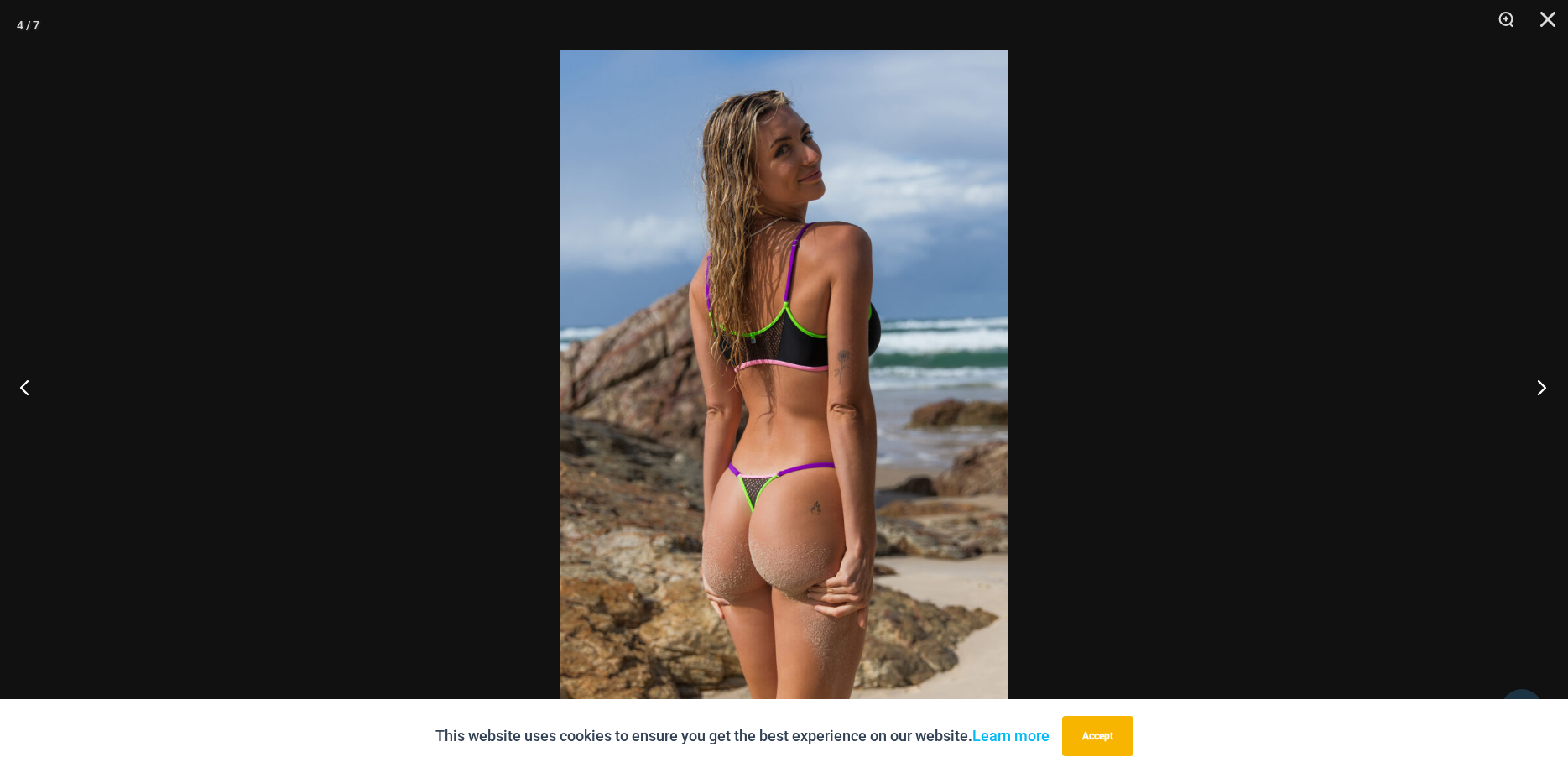
click at [1540, 383] on button "Next" at bounding box center [1536, 386] width 63 height 84
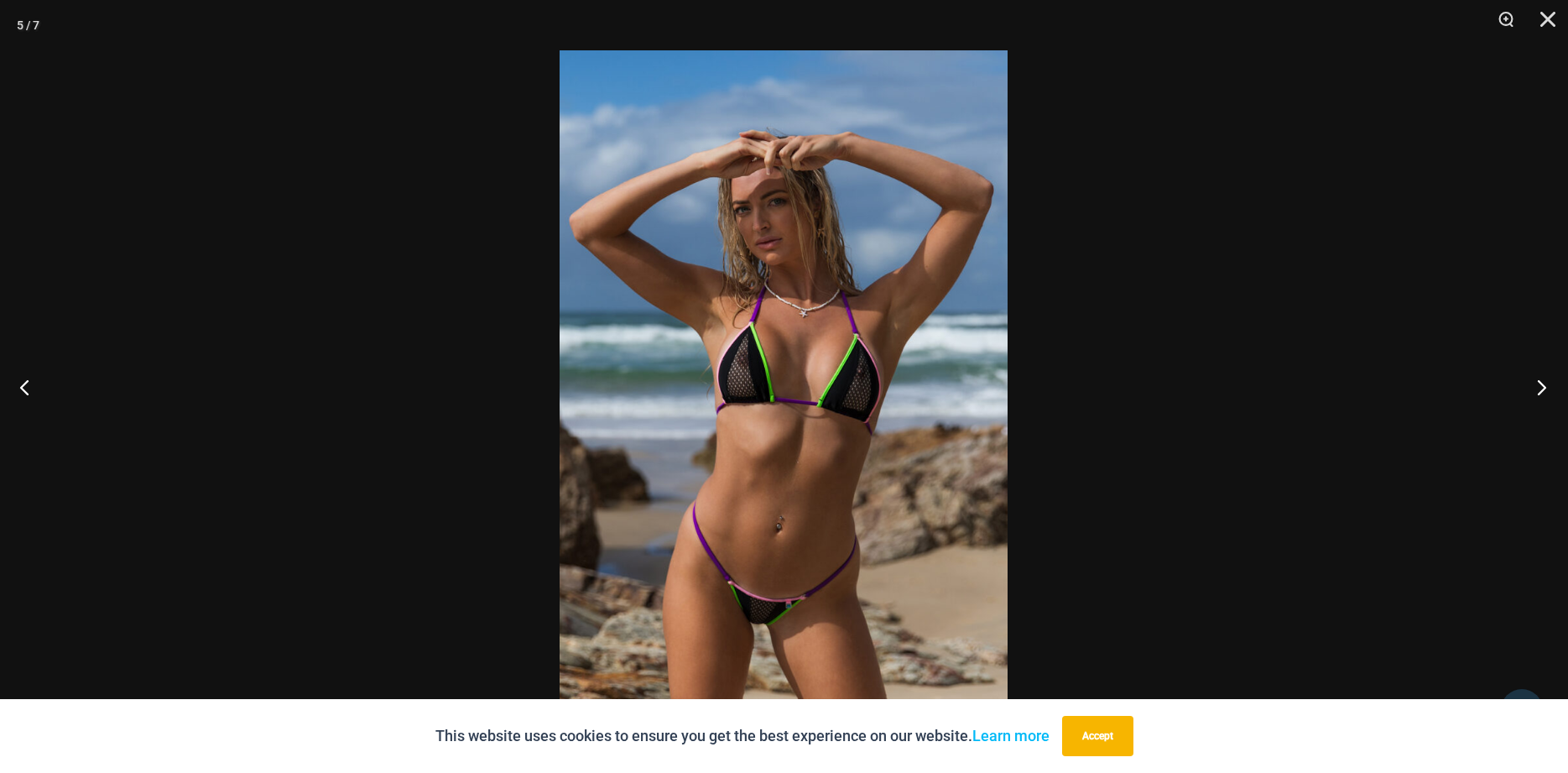
click at [1540, 383] on button "Next" at bounding box center [1536, 386] width 63 height 84
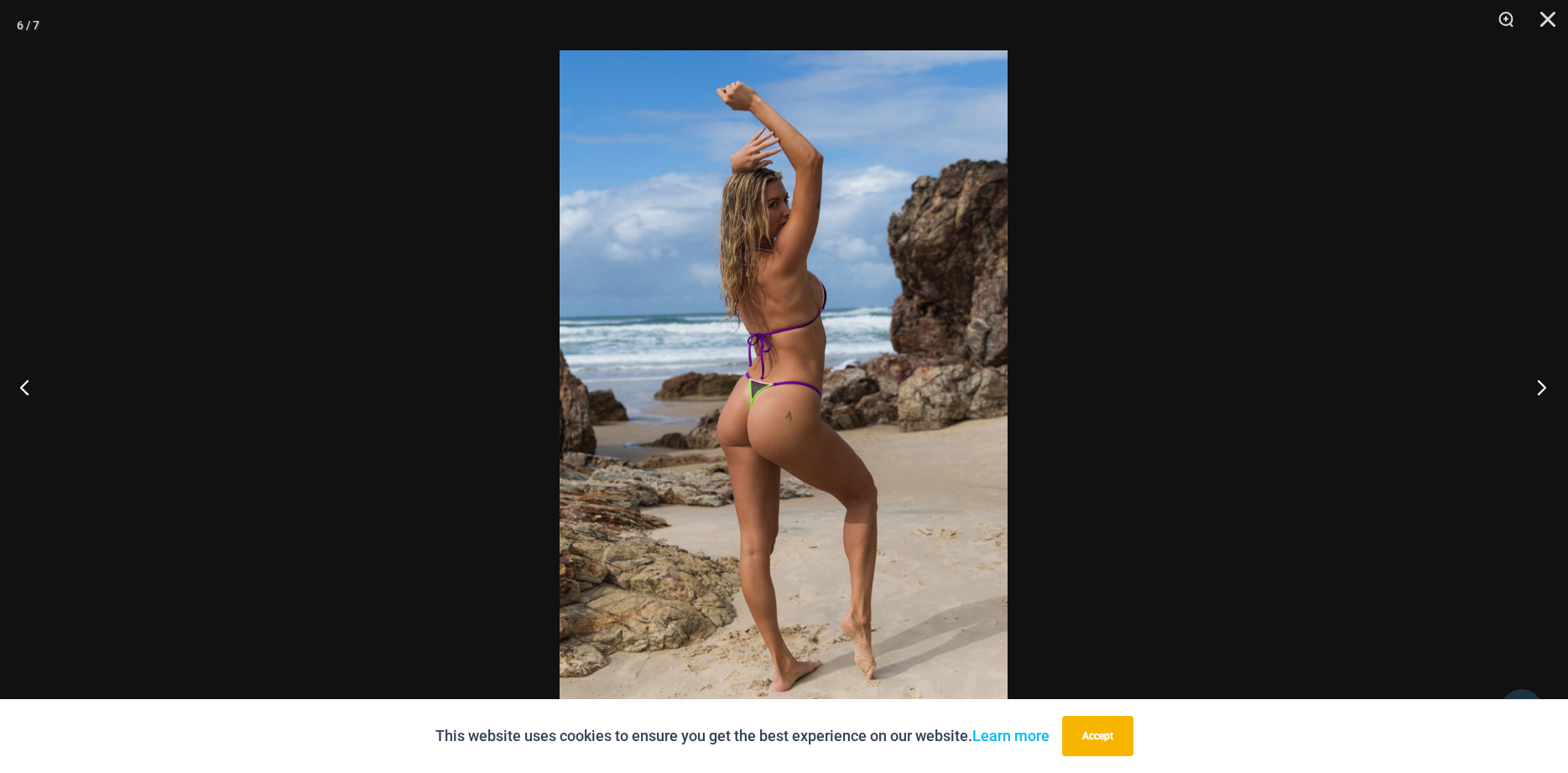
click at [1540, 383] on button "Next" at bounding box center [1536, 386] width 63 height 84
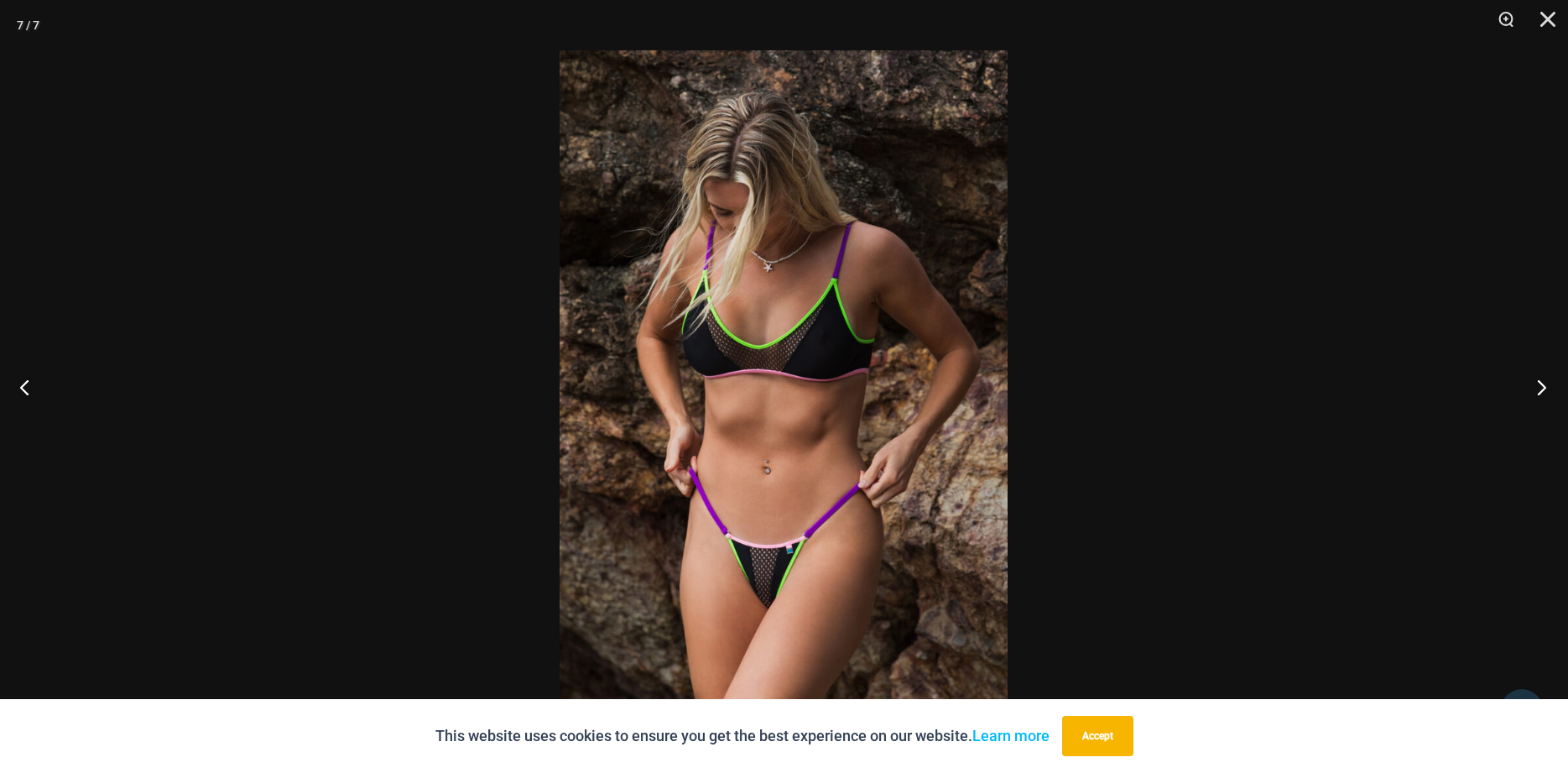
click at [1540, 383] on button "Next" at bounding box center [1536, 386] width 63 height 84
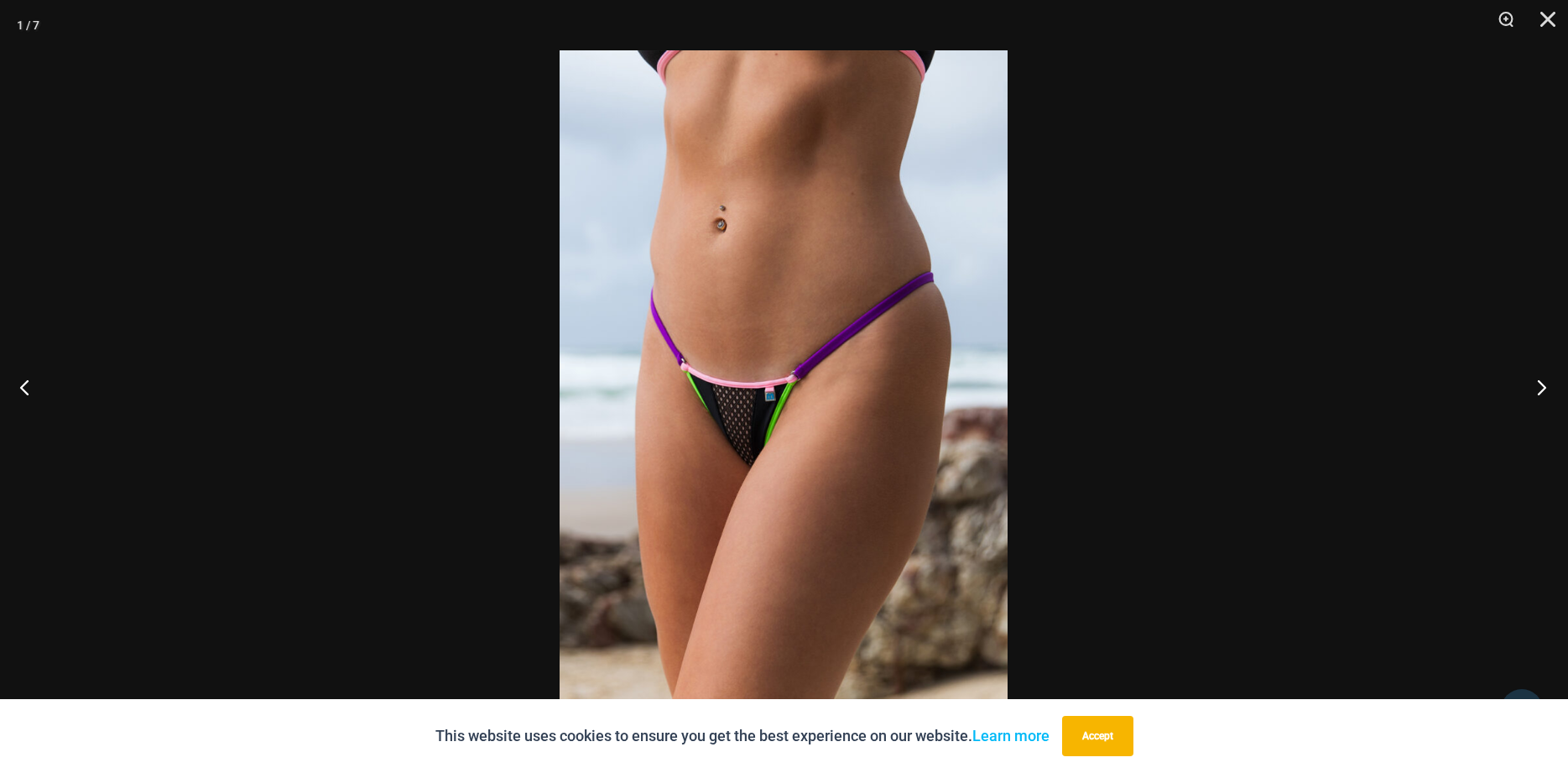
click at [1540, 383] on button "Next" at bounding box center [1536, 386] width 63 height 84
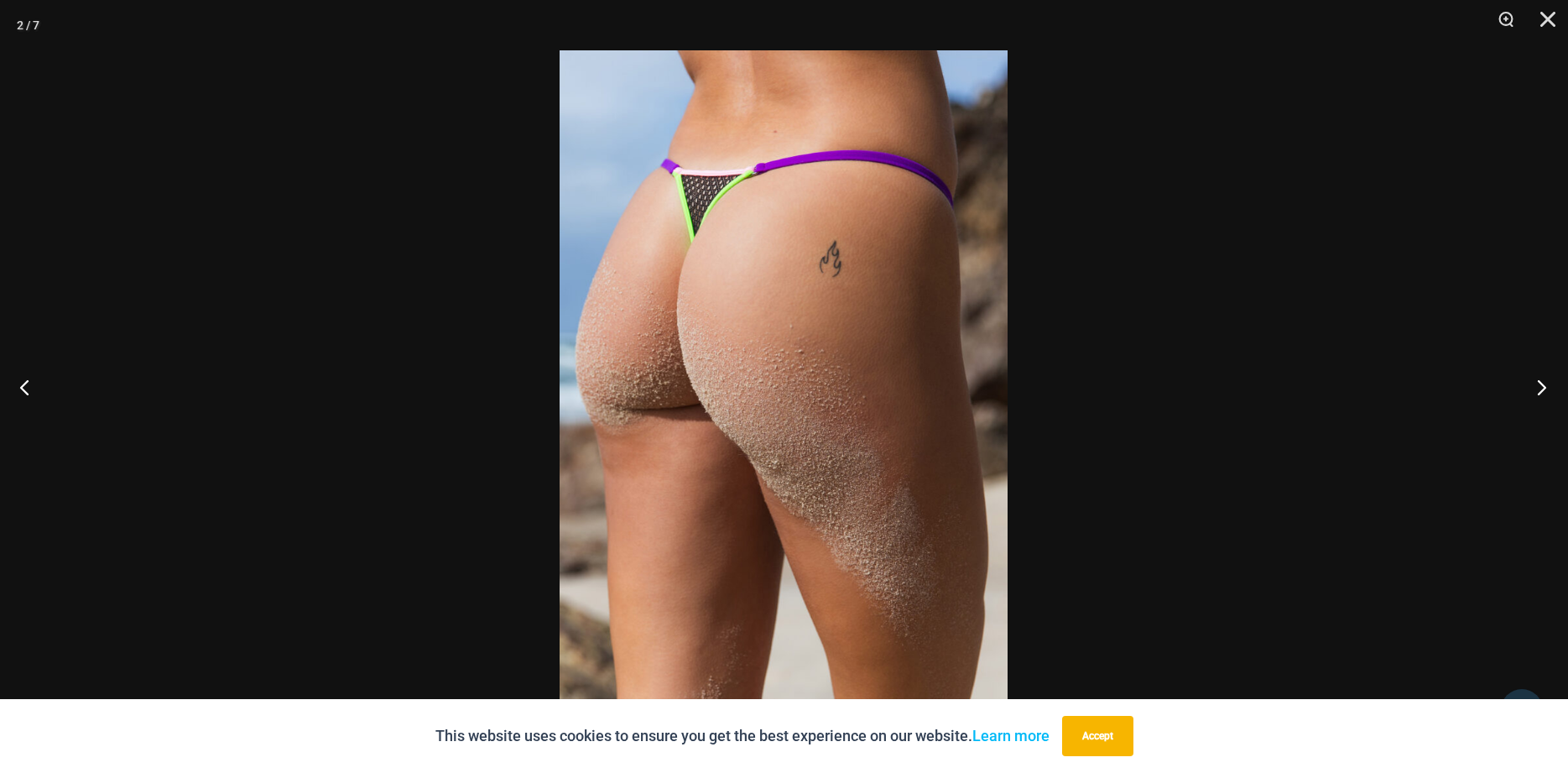
click at [1540, 383] on button "Next" at bounding box center [1536, 386] width 63 height 84
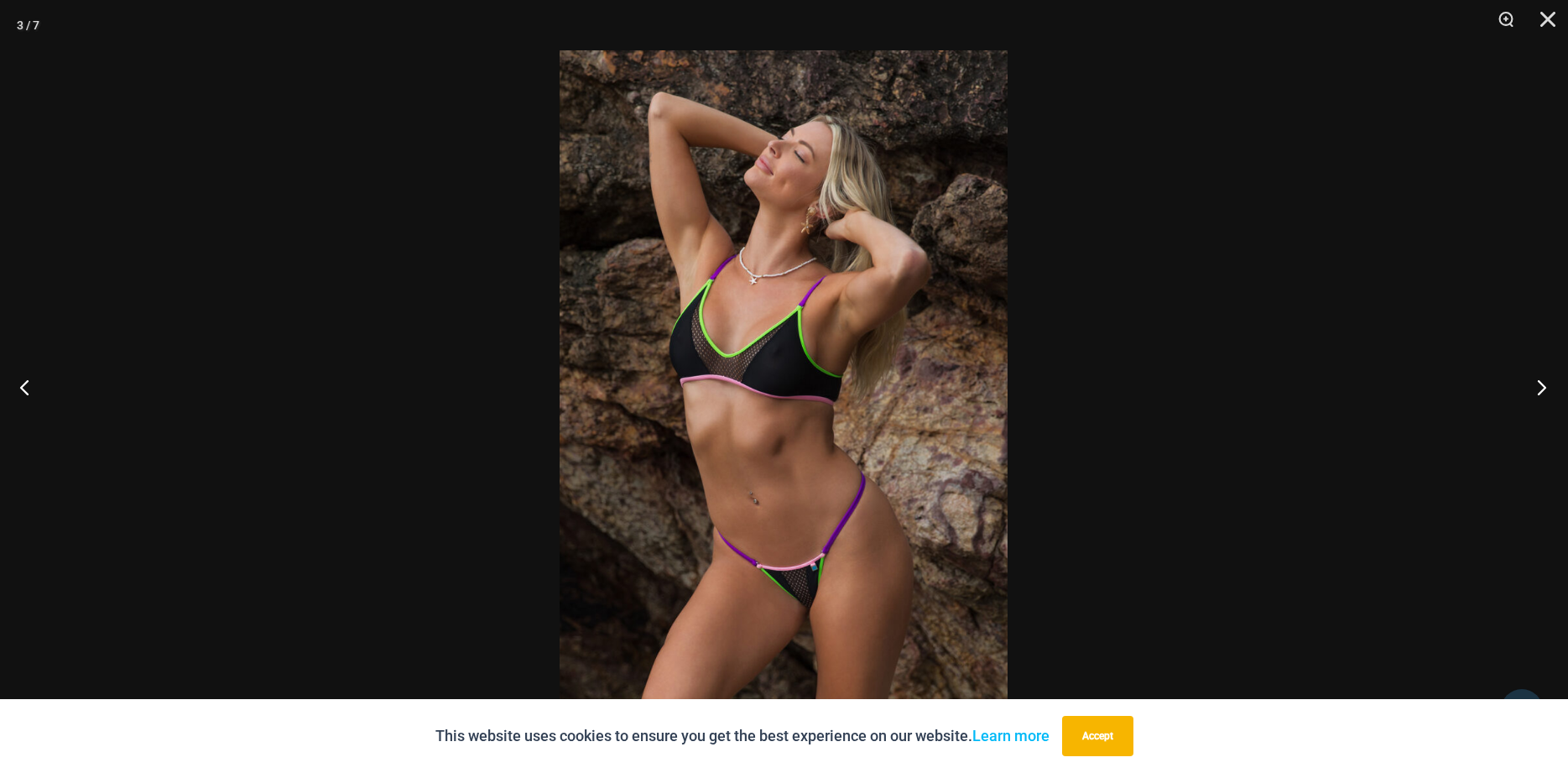
click at [1540, 383] on button "Next" at bounding box center [1536, 386] width 63 height 84
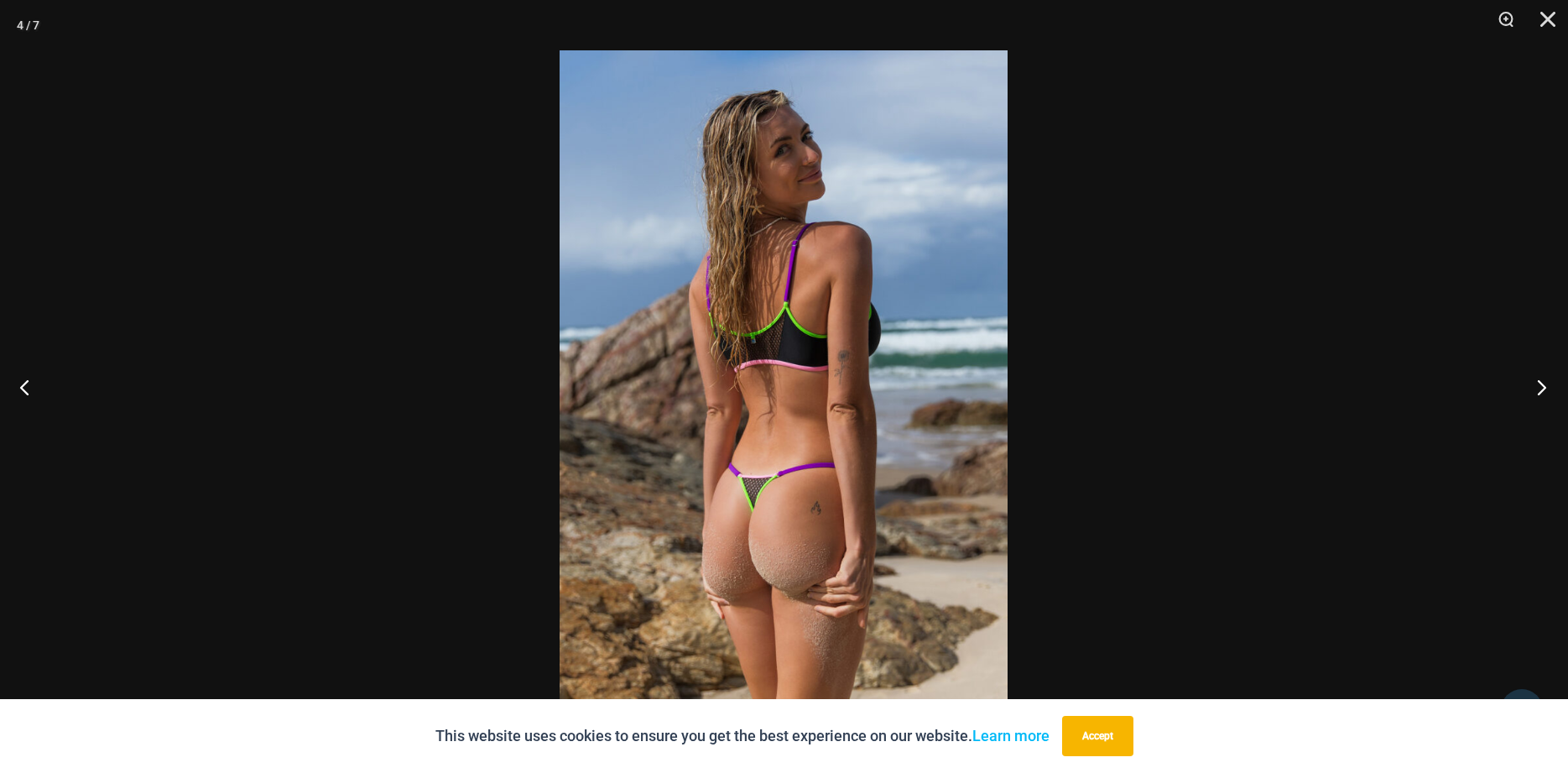
click at [1540, 383] on button "Next" at bounding box center [1536, 386] width 63 height 84
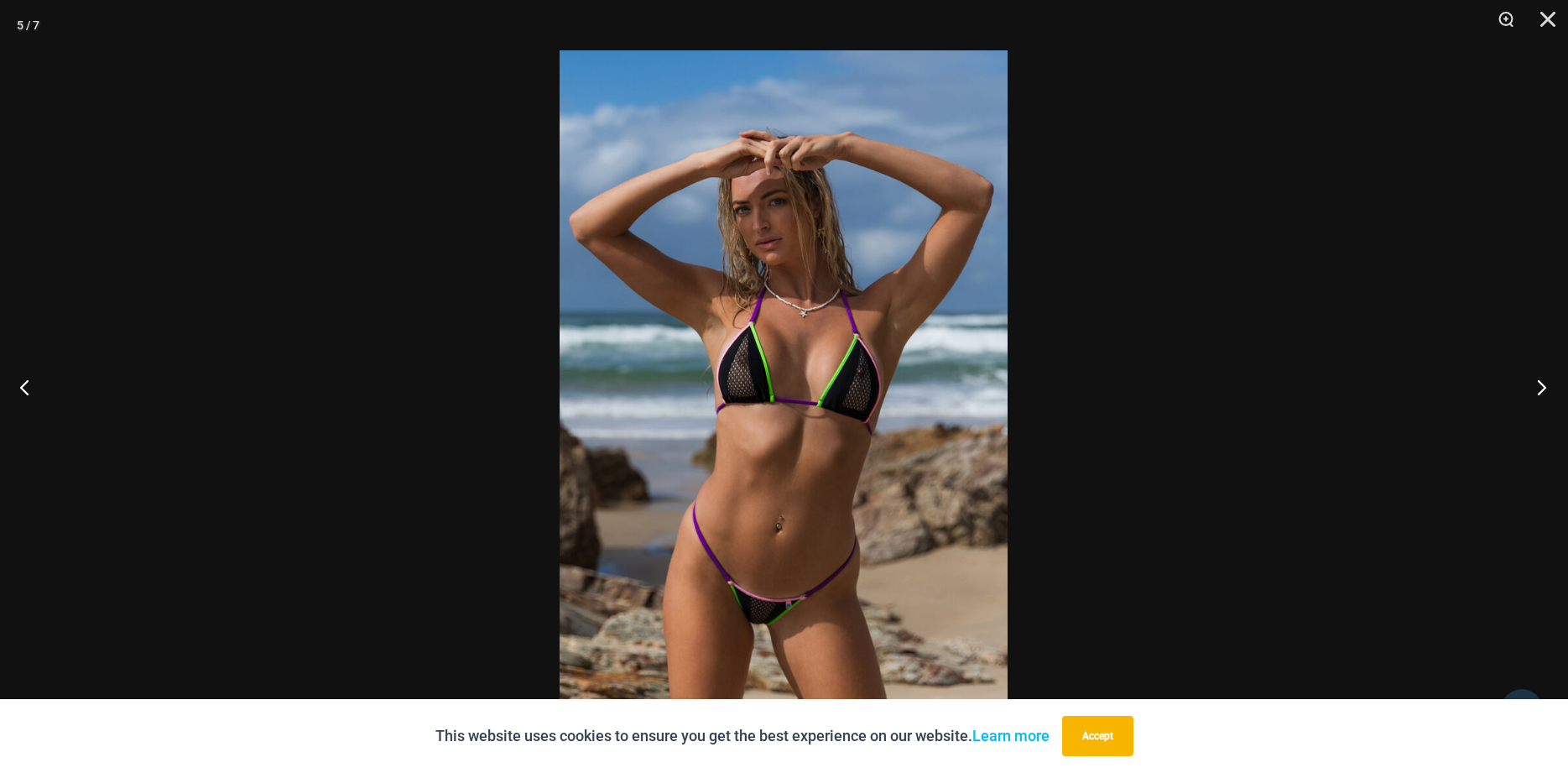
click at [1540, 383] on button "Next" at bounding box center [1536, 386] width 63 height 84
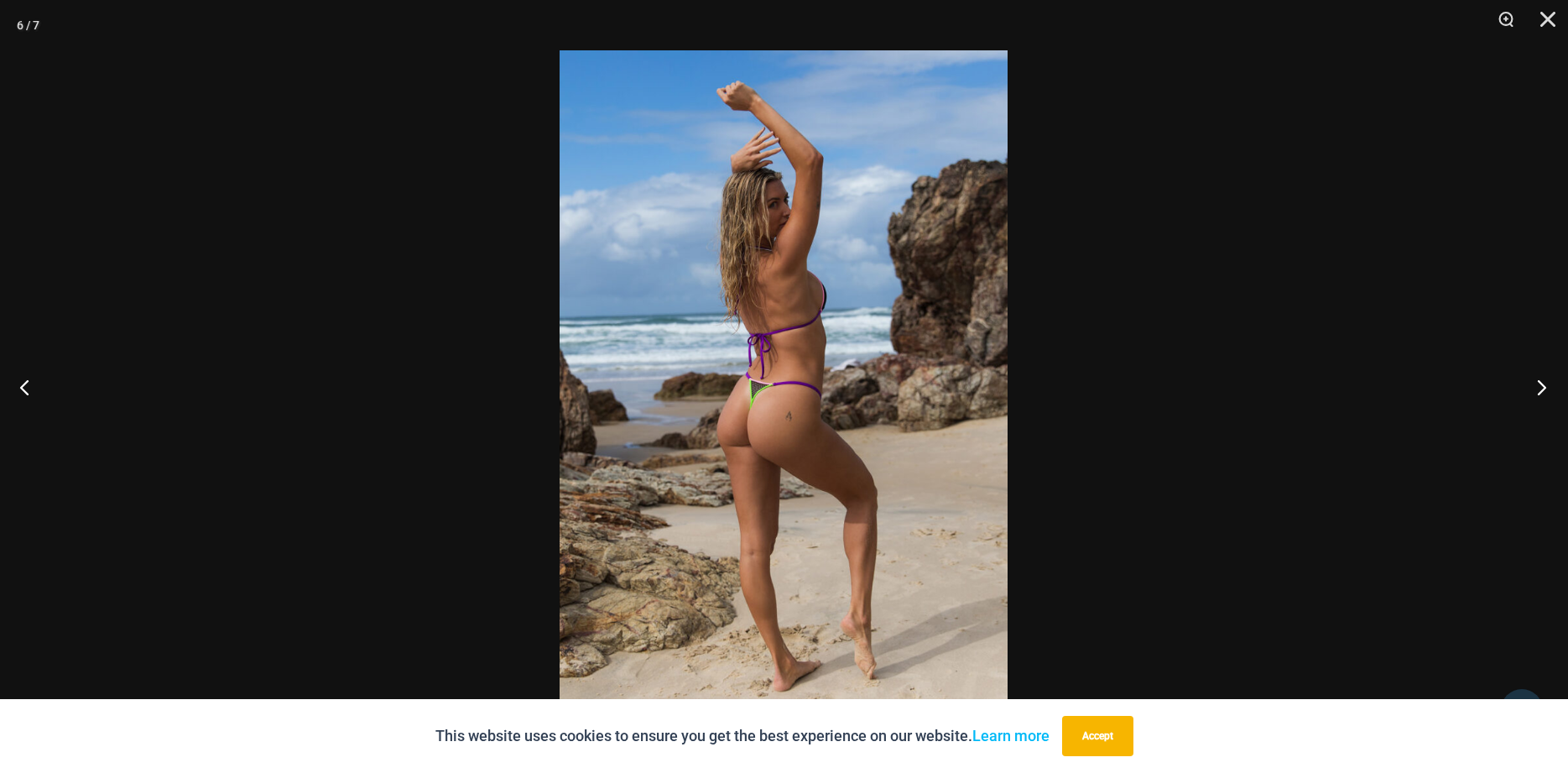
click at [1540, 383] on button "Next" at bounding box center [1536, 386] width 63 height 84
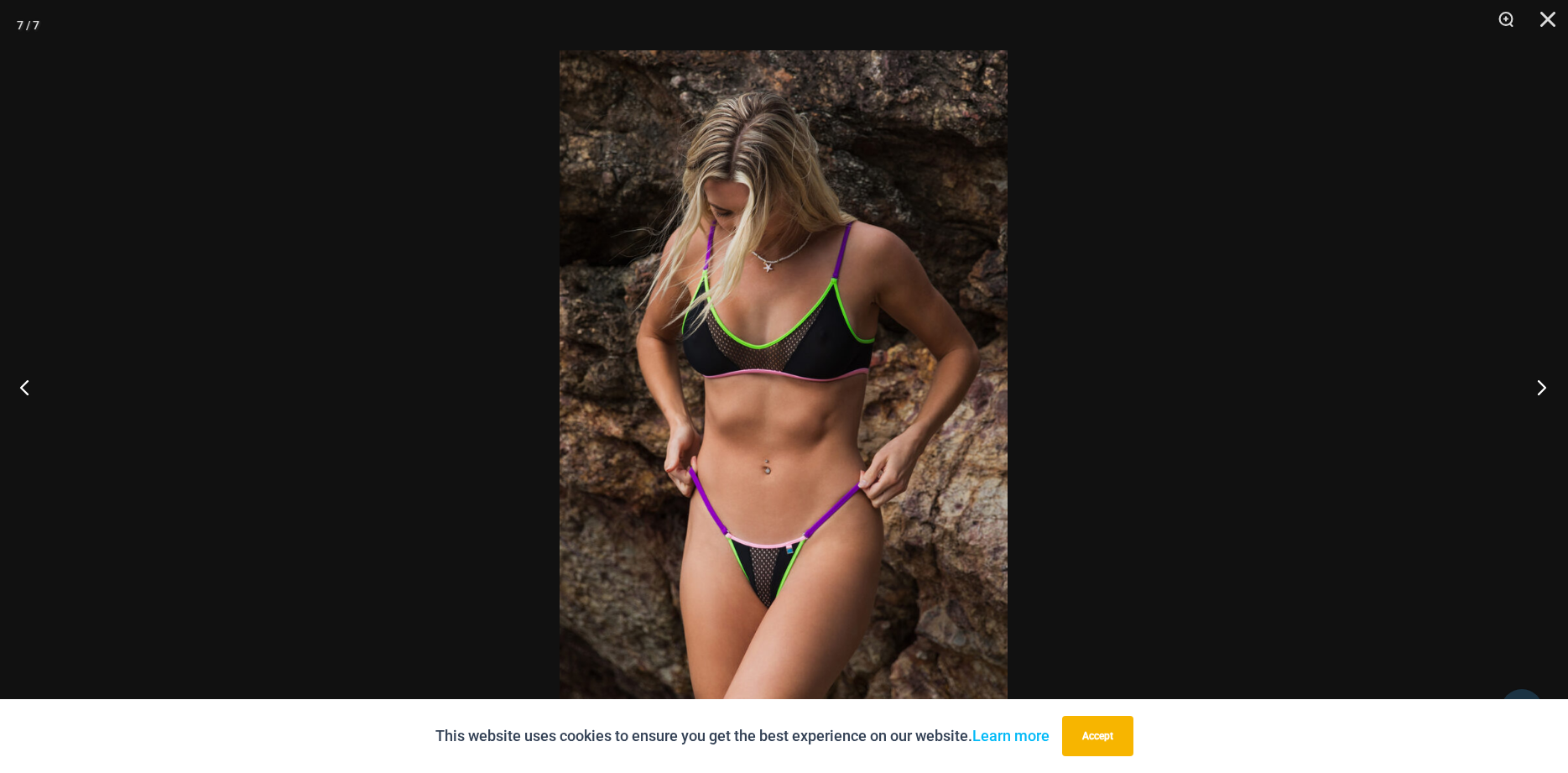
click at [1540, 383] on button "Next" at bounding box center [1536, 386] width 63 height 84
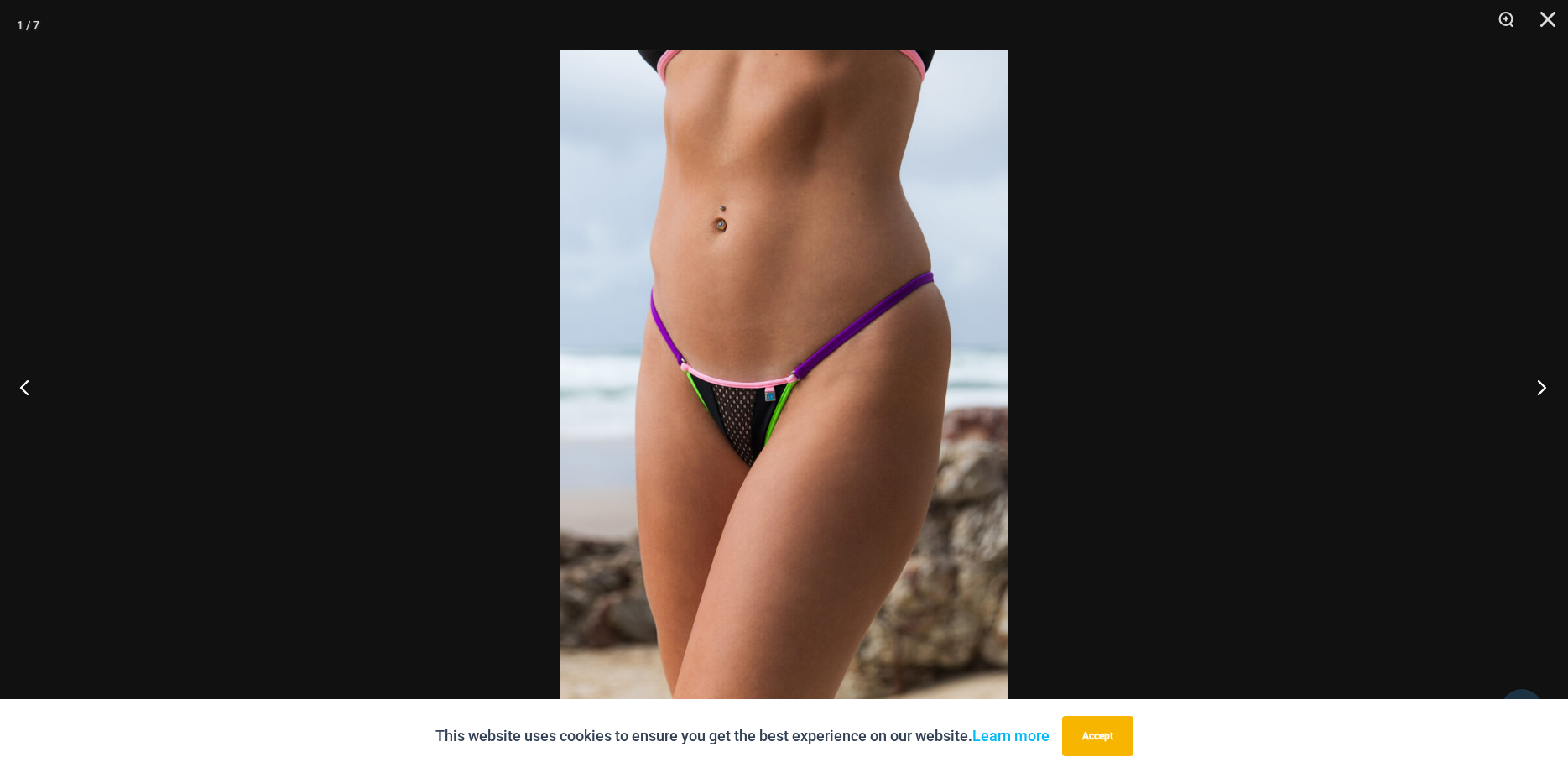
click at [1540, 383] on button "Next" at bounding box center [1536, 386] width 63 height 84
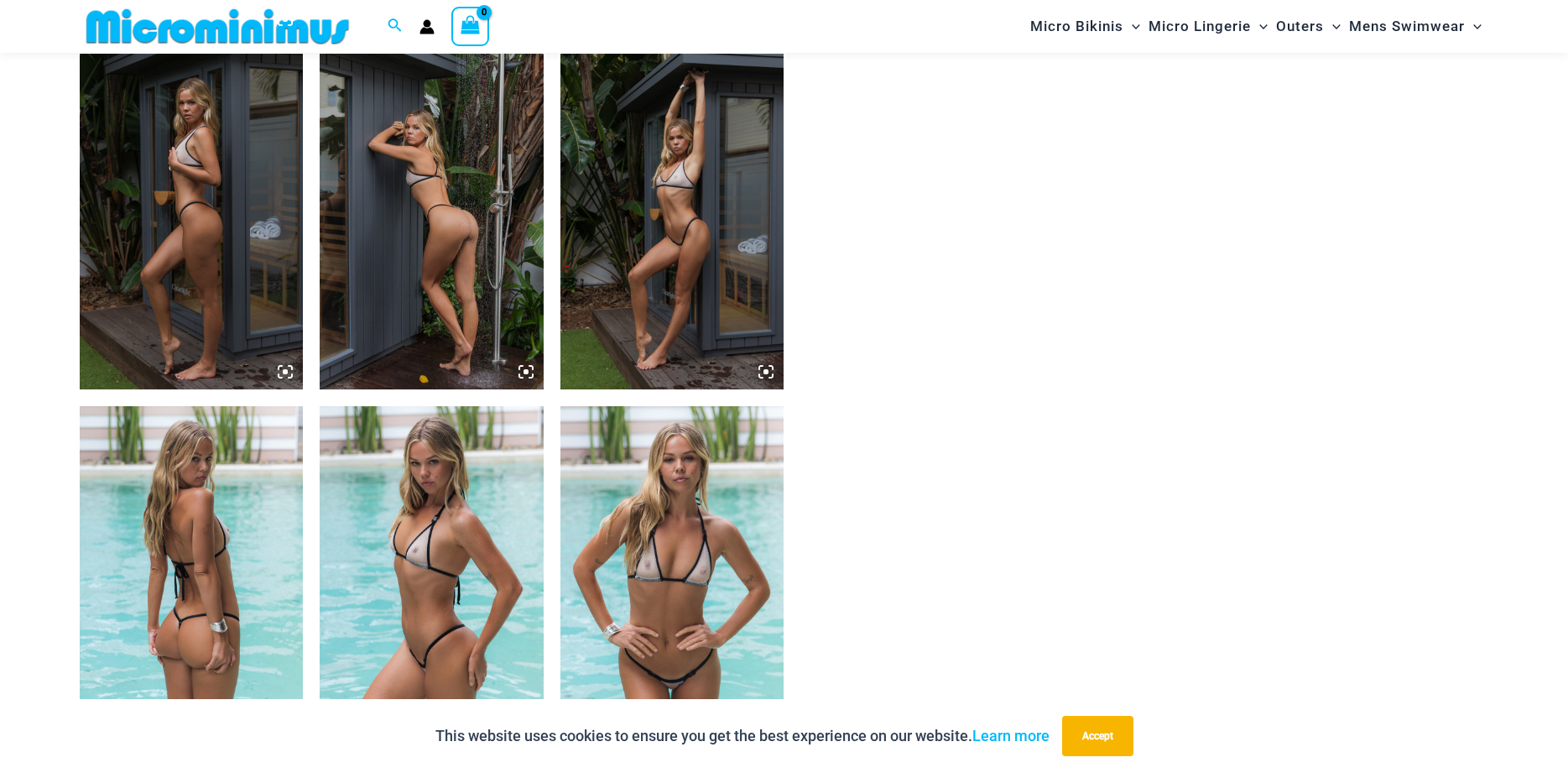
scroll to position [1868, 0]
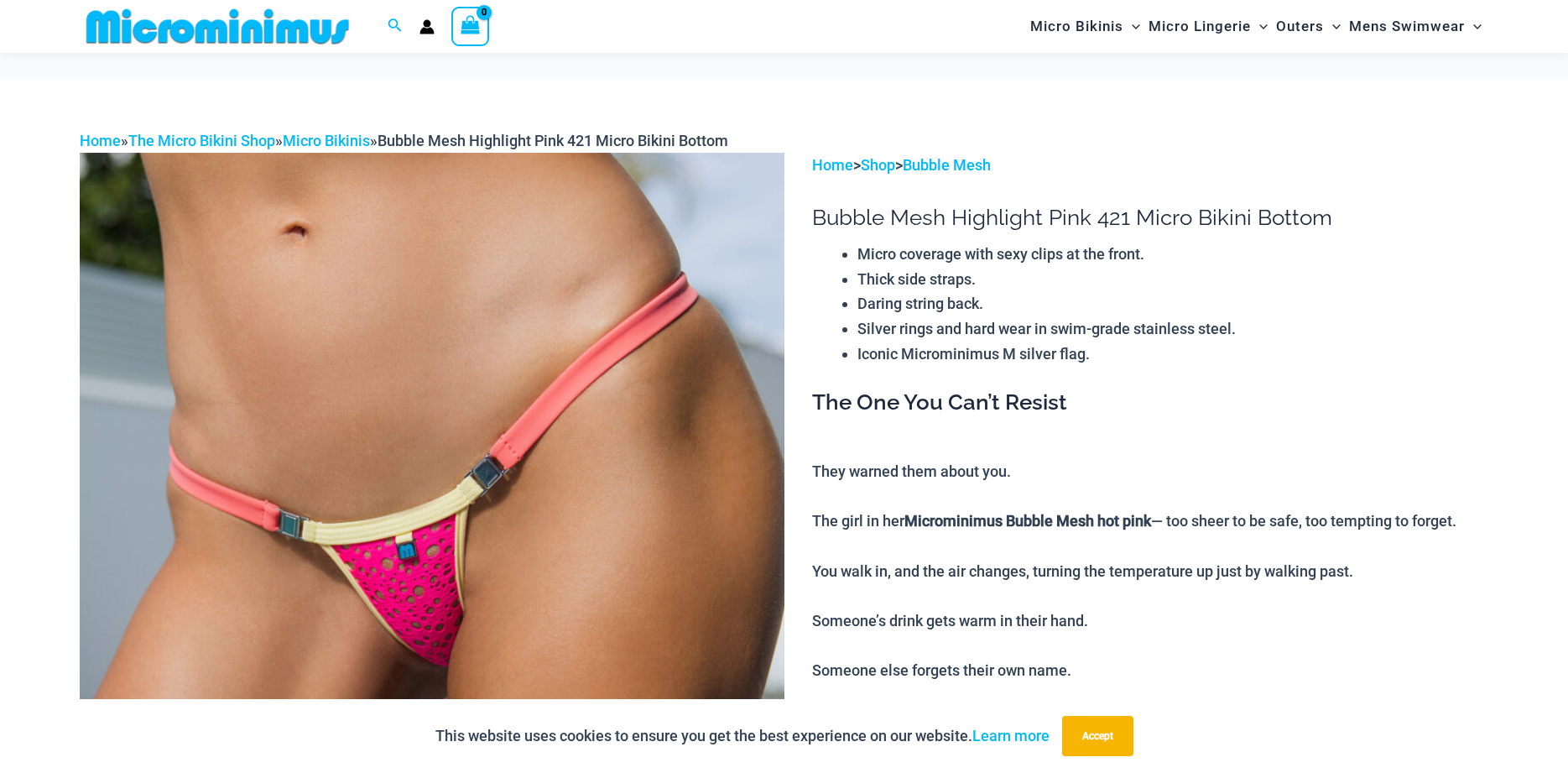
scroll to position [1013, 0]
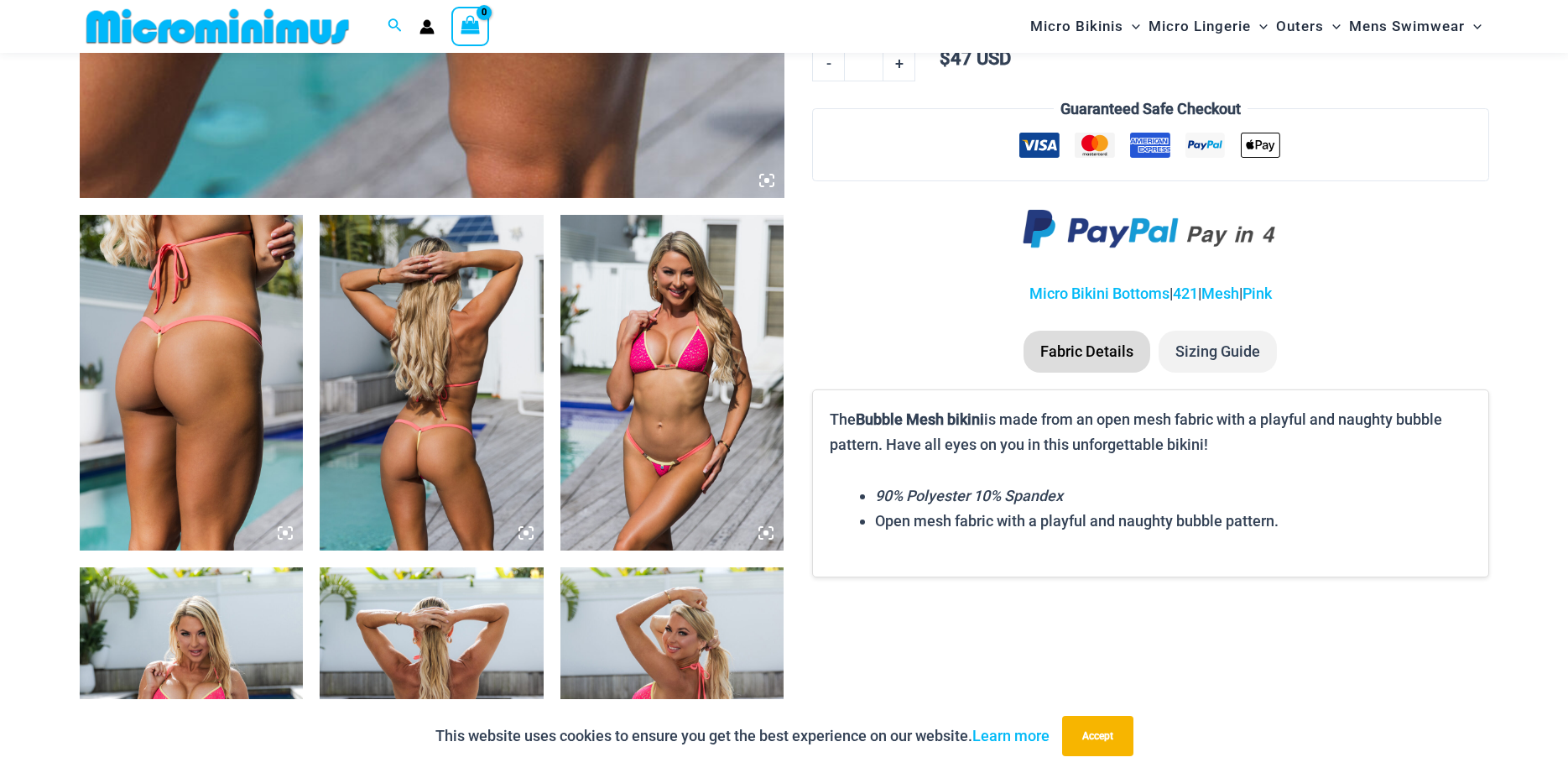
click at [677, 433] on img at bounding box center [673, 383] width 224 height 336
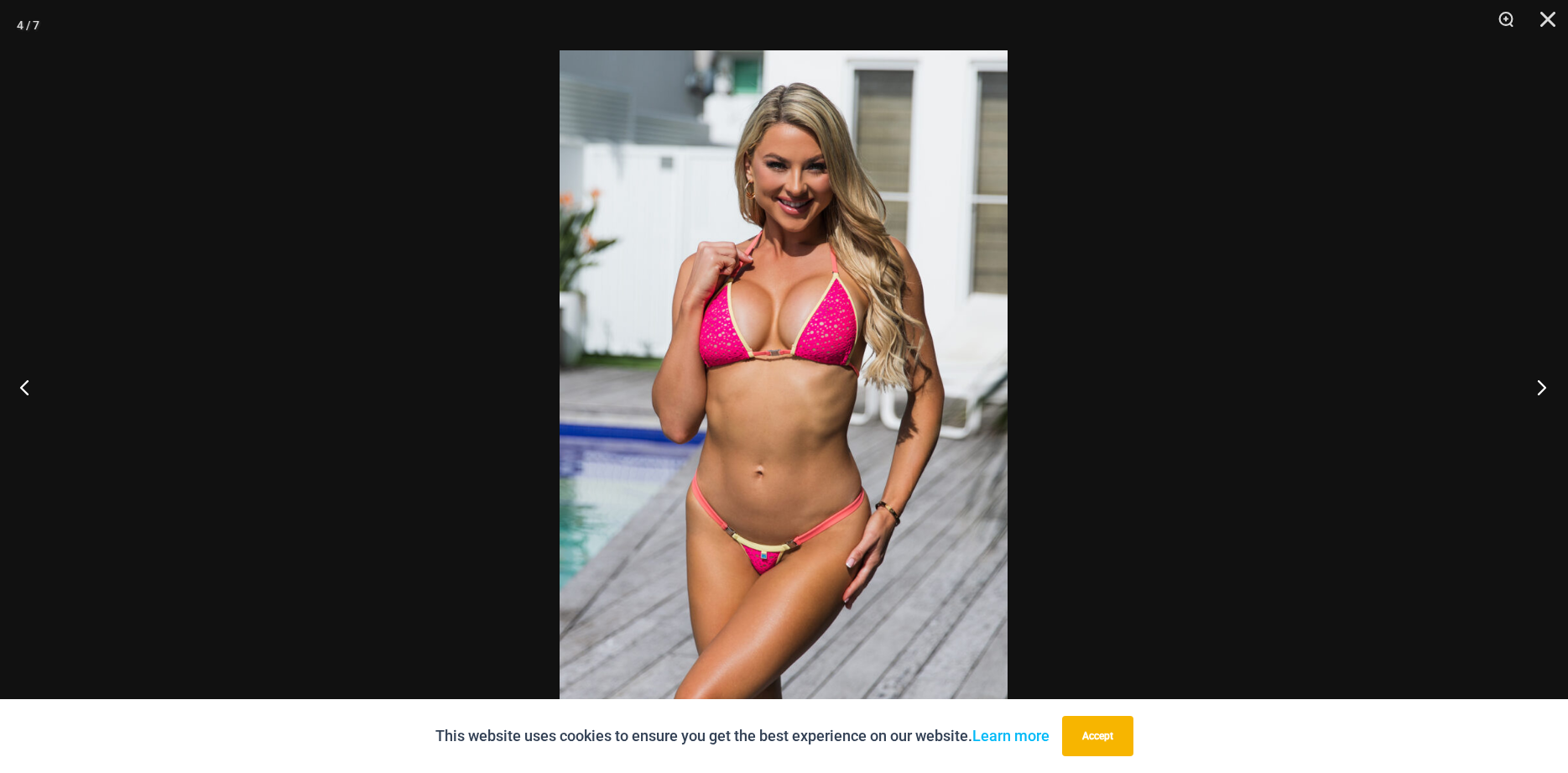
click at [1551, 387] on button "Next" at bounding box center [1536, 386] width 63 height 84
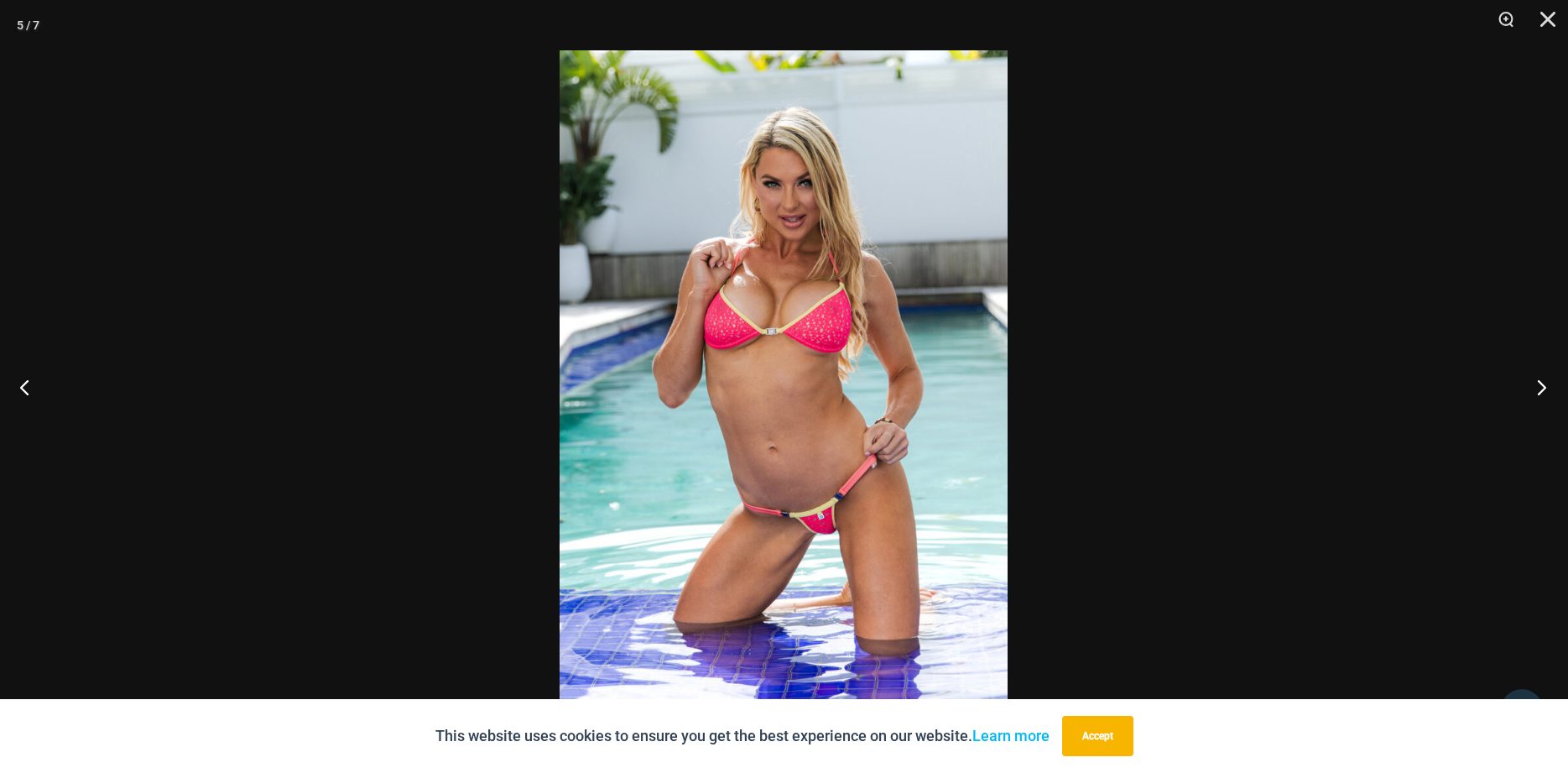
click at [1551, 387] on button "Next" at bounding box center [1536, 386] width 63 height 84
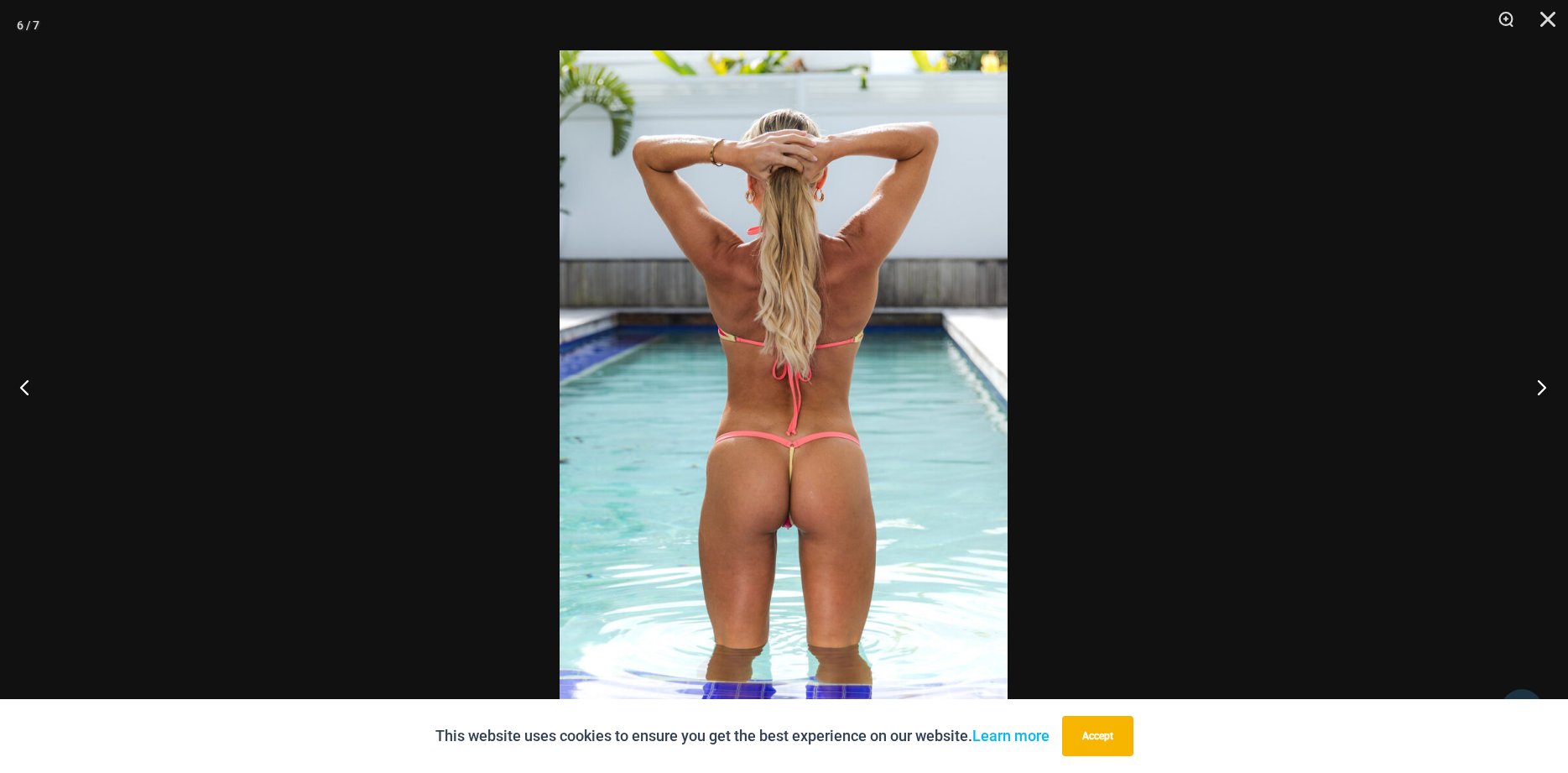
click at [1551, 387] on button "Next" at bounding box center [1536, 386] width 63 height 84
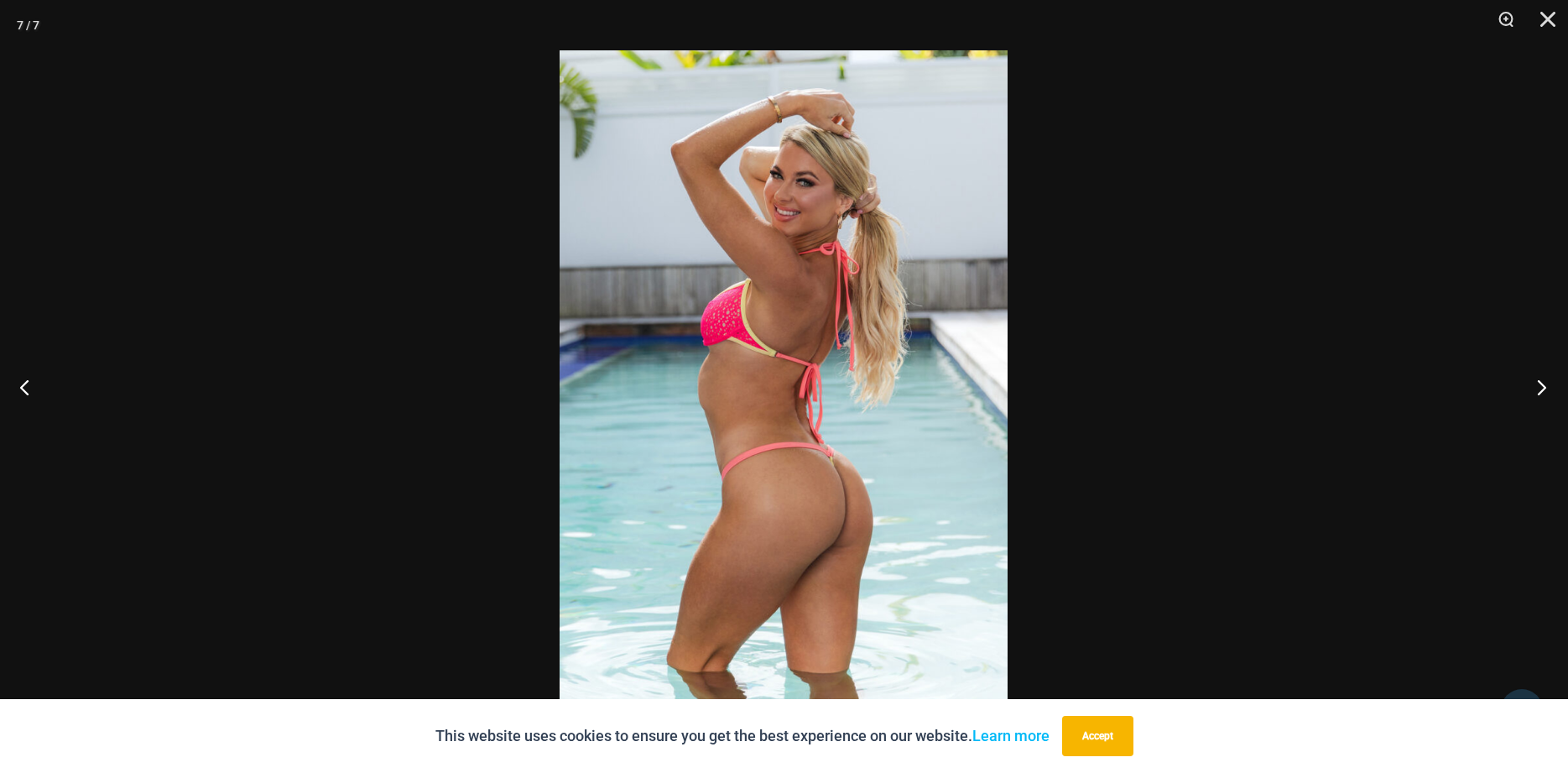
click at [1550, 387] on button "Next" at bounding box center [1536, 386] width 63 height 84
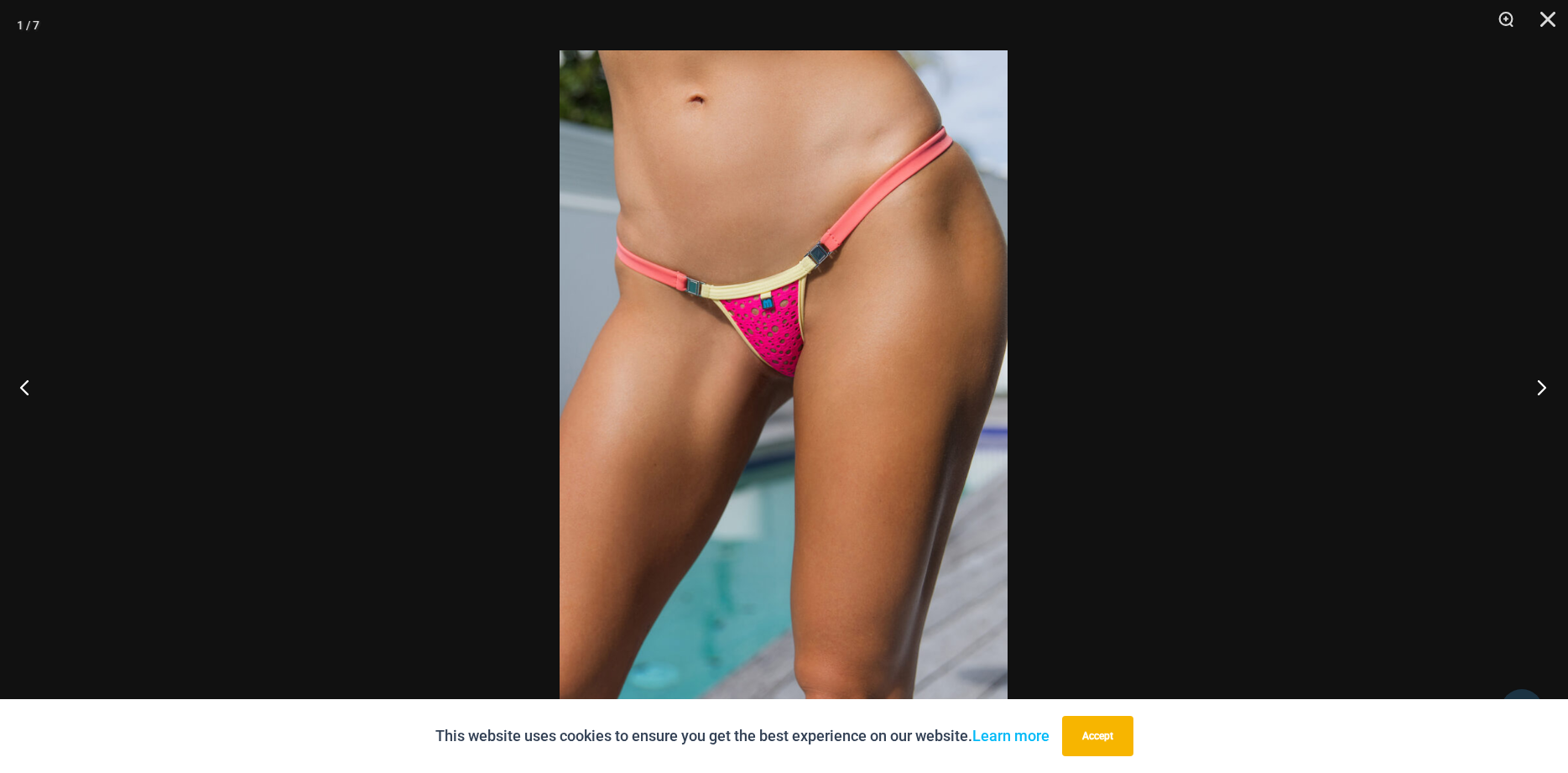
click at [1550, 387] on button "Next" at bounding box center [1536, 386] width 63 height 84
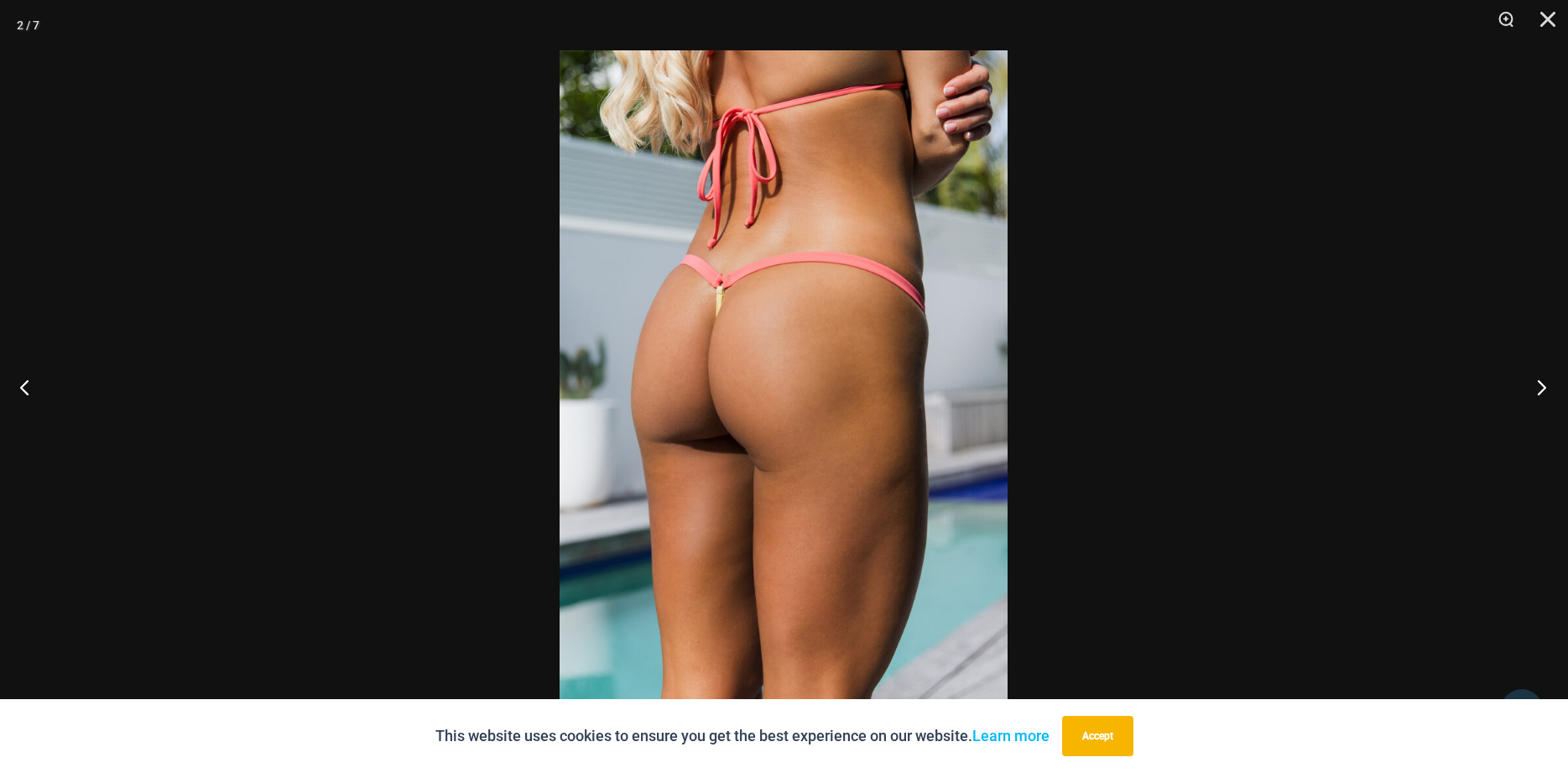
click at [1550, 387] on button "Next" at bounding box center [1536, 386] width 63 height 84
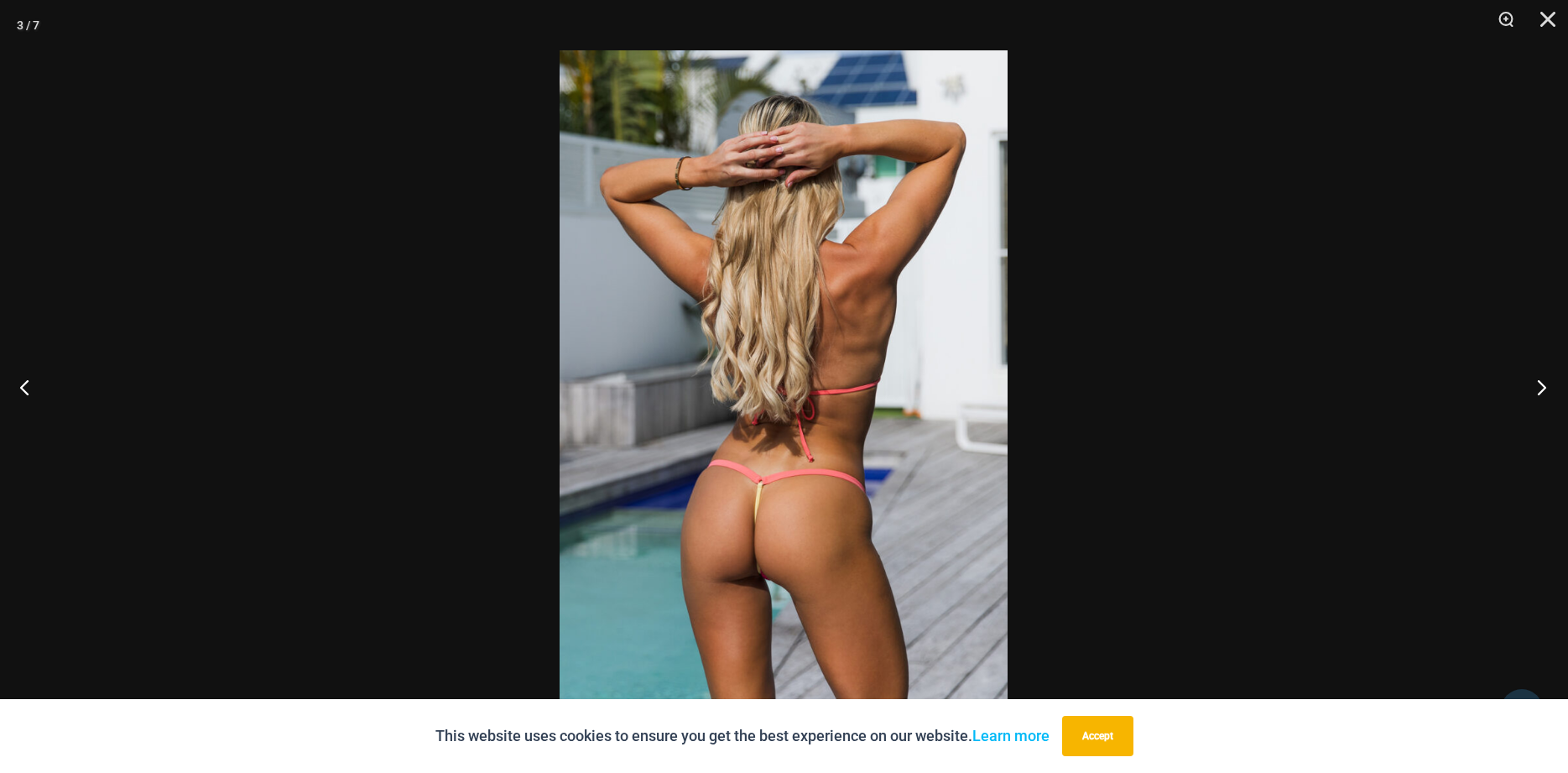
click at [1550, 387] on button "Next" at bounding box center [1536, 386] width 63 height 84
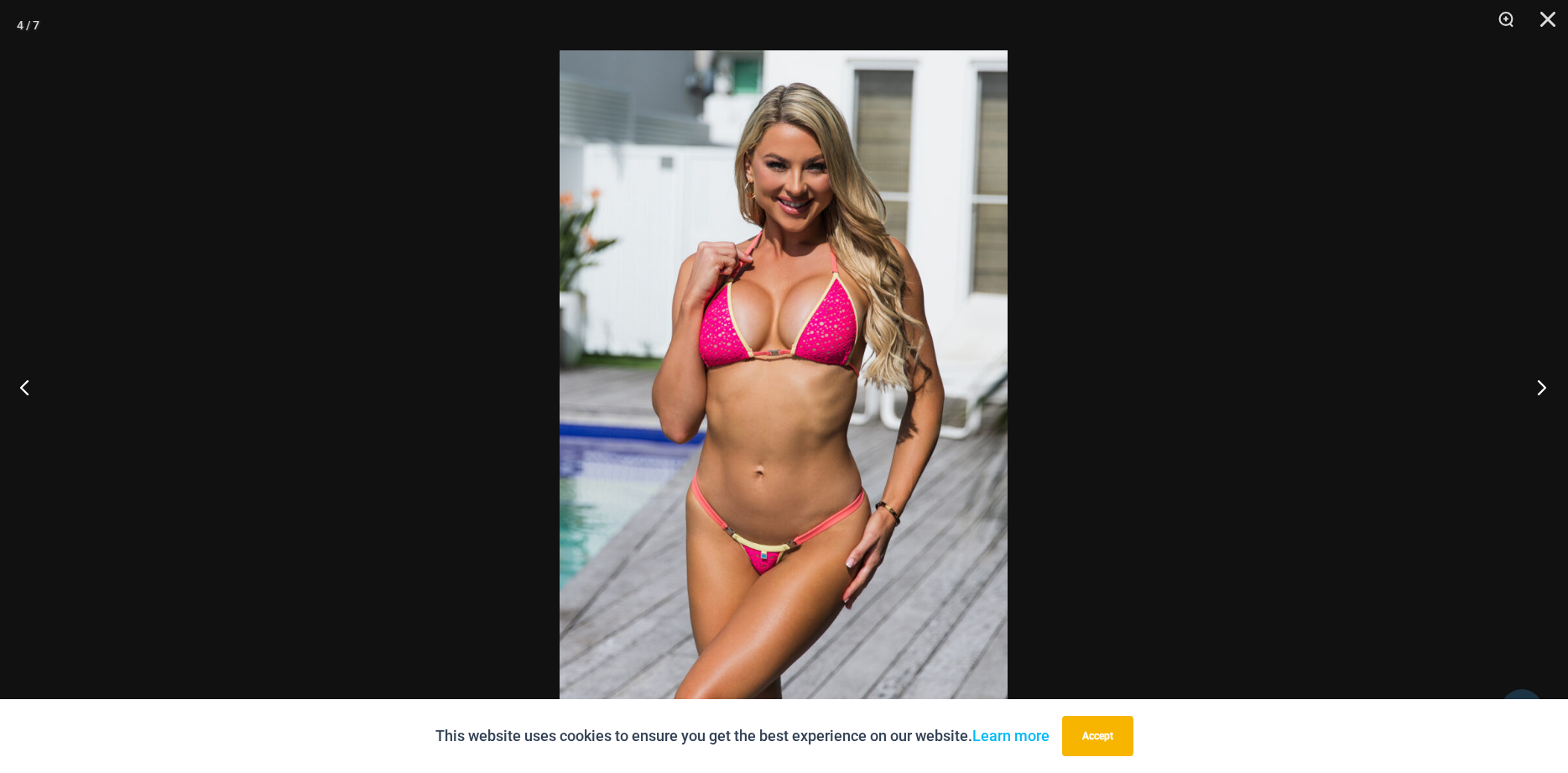
click at [1550, 387] on button "Next" at bounding box center [1536, 386] width 63 height 84
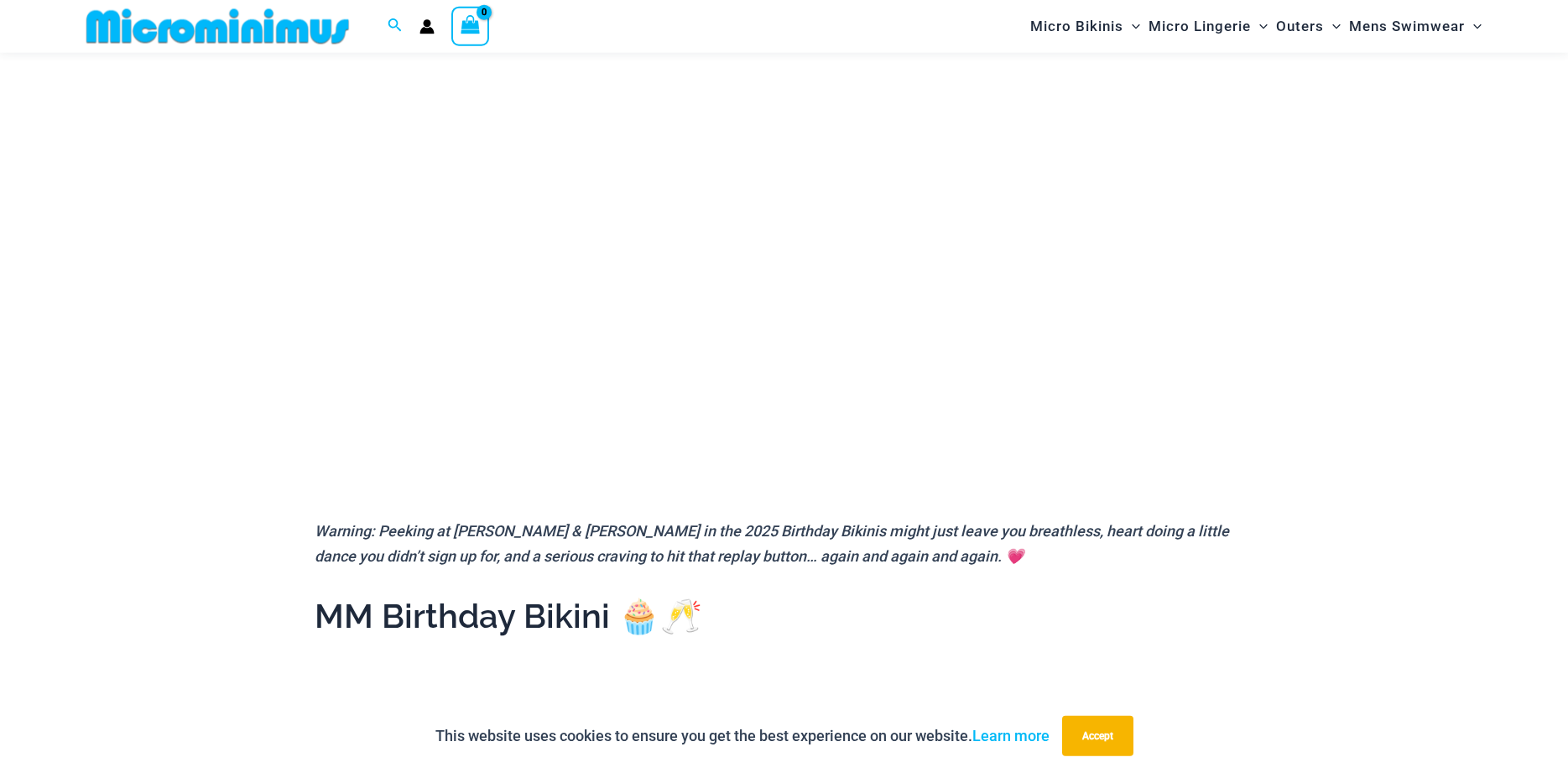
scroll to position [241, 0]
